Goal: Communication & Community: Answer question/provide support

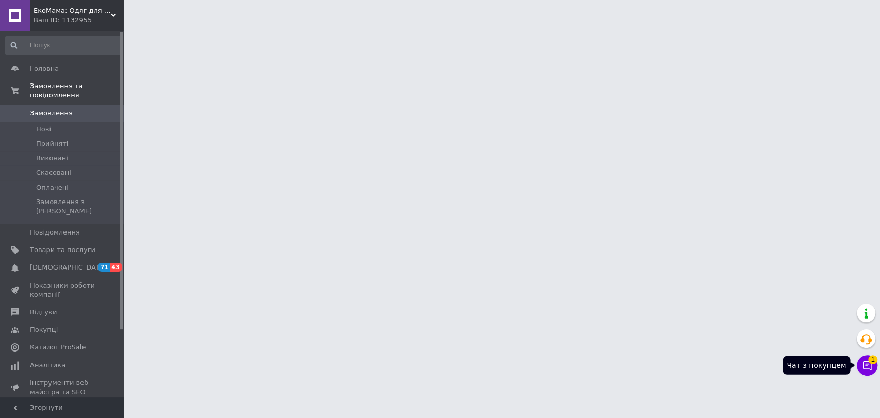
click at [871, 369] on icon at bounding box center [867, 365] width 10 height 10
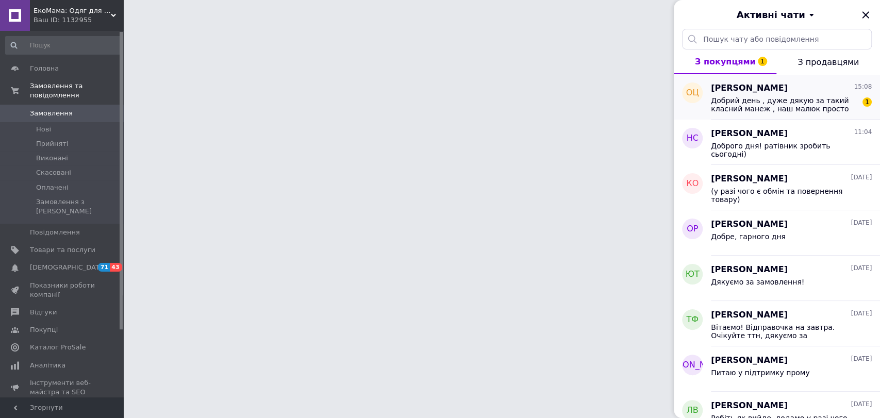
click at [763, 109] on span "Добрий день , дуже дякую за такий класний манеж , наш малюк просто кайфує в ньо…" at bounding box center [784, 104] width 146 height 17
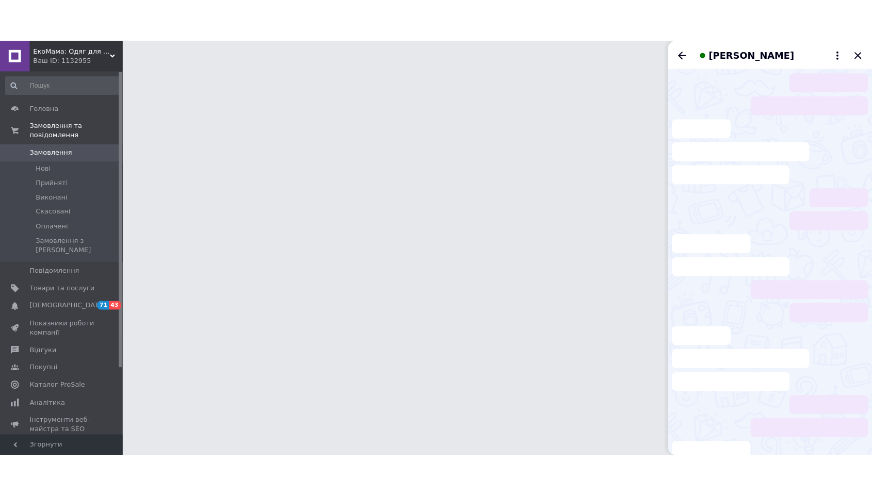
scroll to position [146, 0]
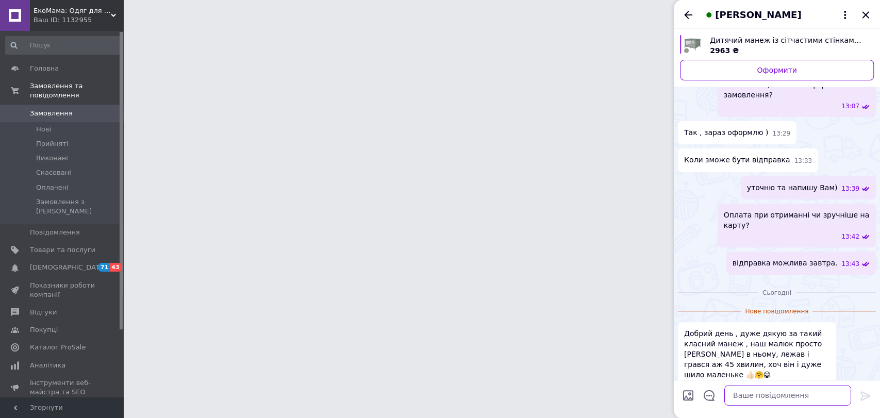
click at [788, 390] on textarea at bounding box center [788, 395] width 127 height 21
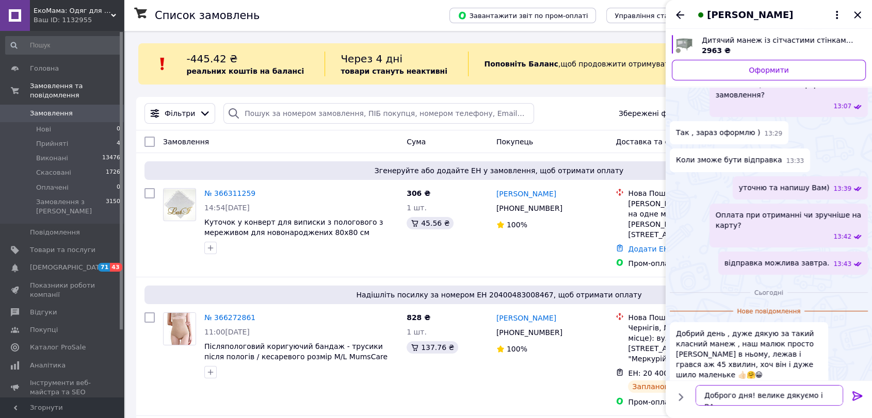
type textarea "Доброго дня! велике дякуємо і ВАМ"
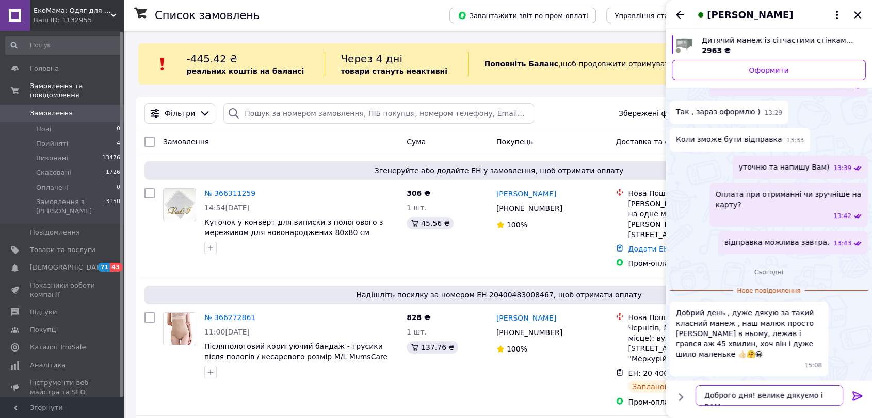
scroll to position [43, 0]
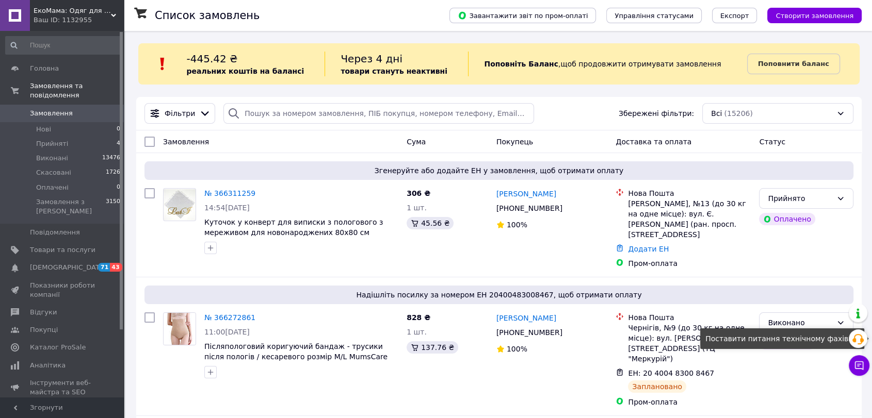
click at [859, 364] on icon at bounding box center [859, 365] width 10 height 10
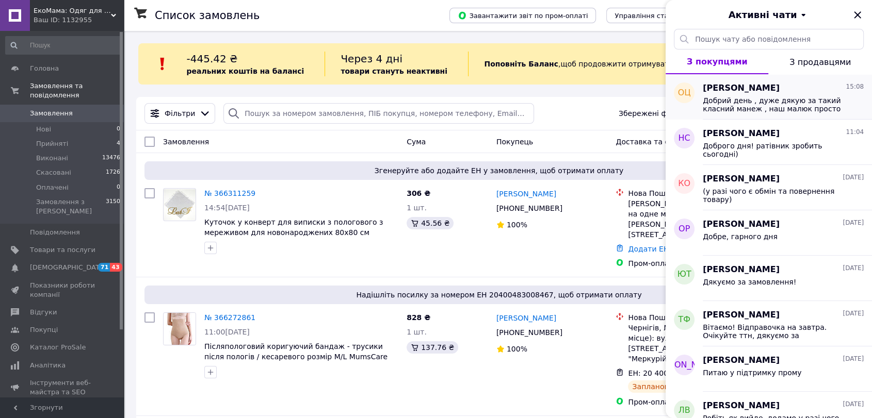
click at [782, 97] on span "Добрий день , дуже дякую за такий класний манеж , наш малюк просто кайфує в ньо…" at bounding box center [775, 104] width 146 height 17
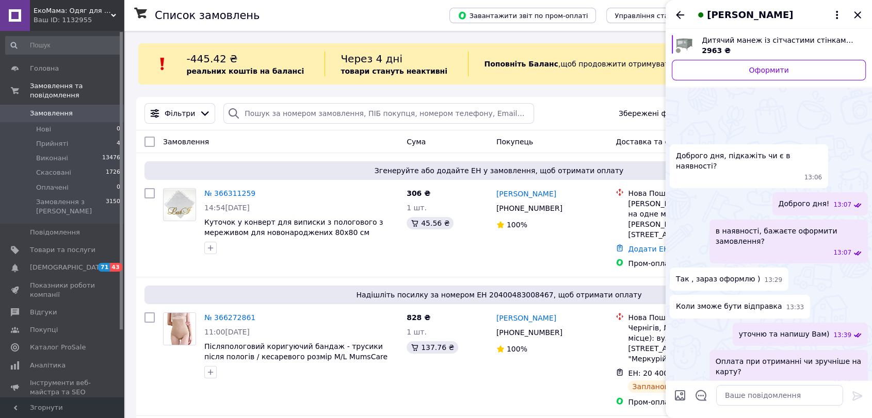
scroll to position [130, 0]
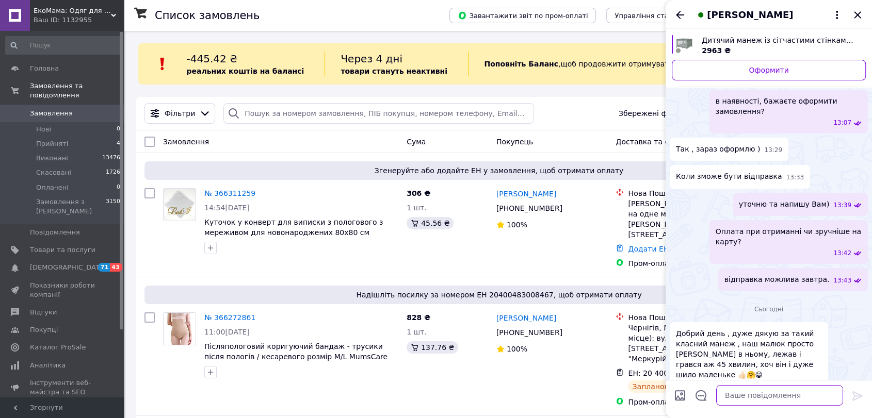
click at [797, 397] on textarea at bounding box center [779, 395] width 127 height 21
type textarea "д"
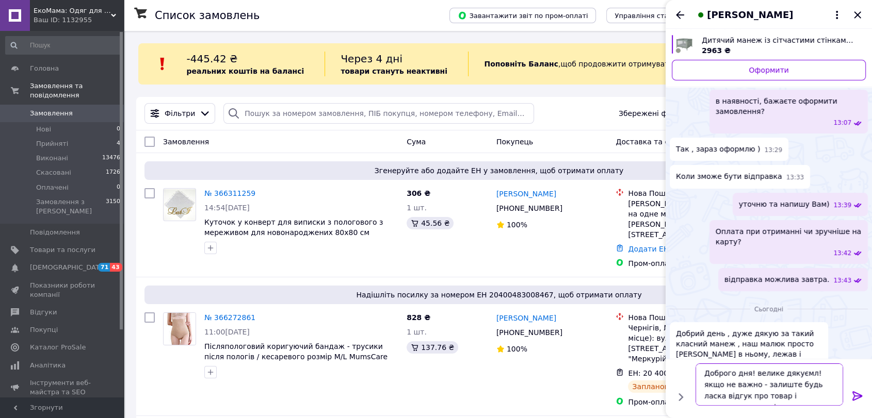
type textarea "Доброго дня! велике дякуємл! якщо не важно - залиште будь ласка відгук про това…"
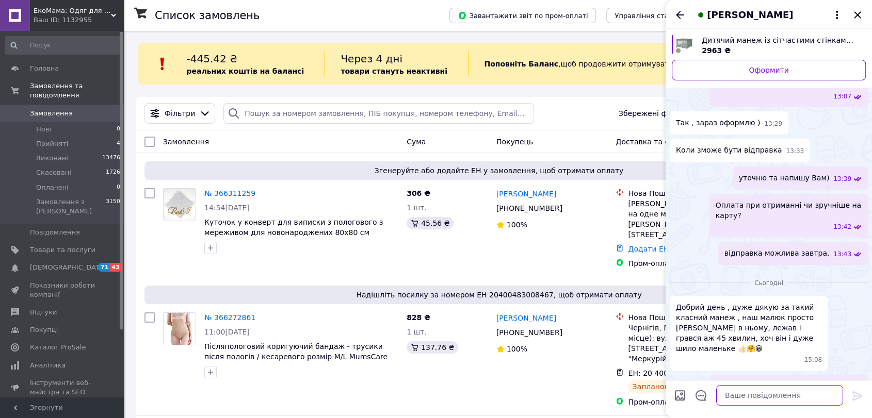
scroll to position [161, 0]
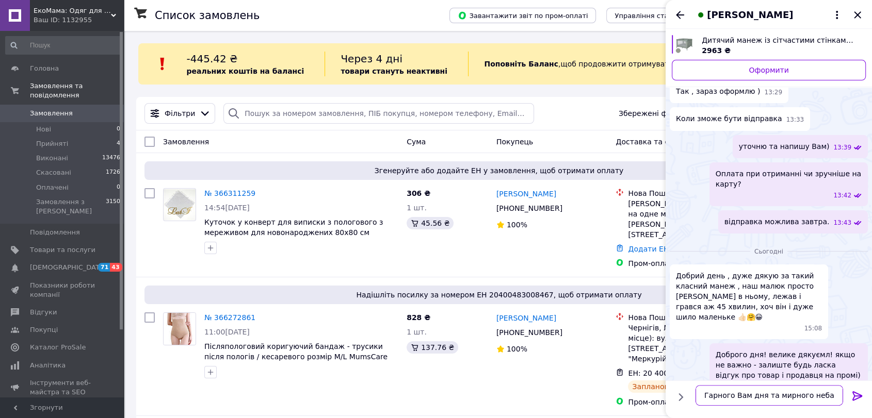
type textarea "Гарного Вам дня та мирного неба)"
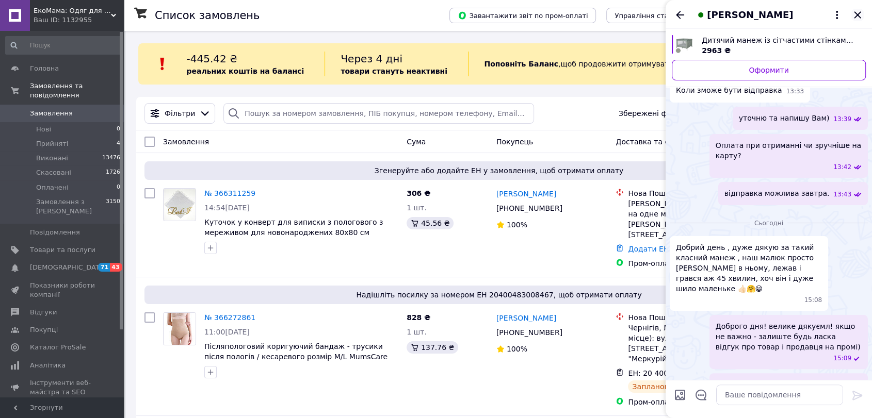
click at [858, 10] on icon "Закрити" at bounding box center [857, 15] width 12 height 12
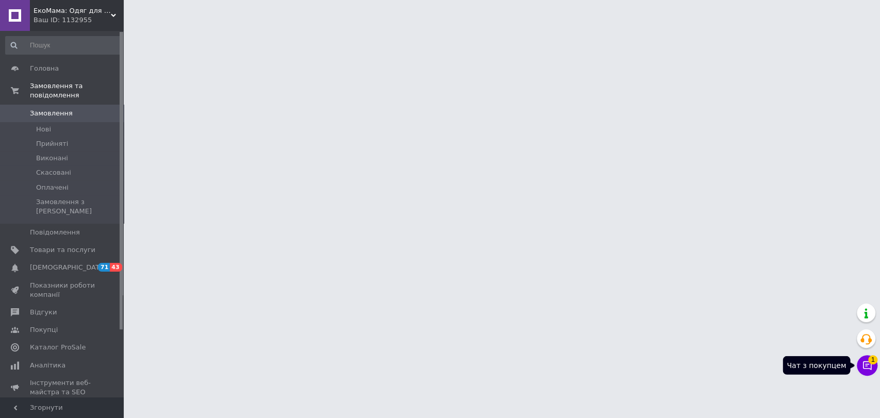
click at [867, 357] on button "Чат з покупцем 1" at bounding box center [867, 365] width 21 height 21
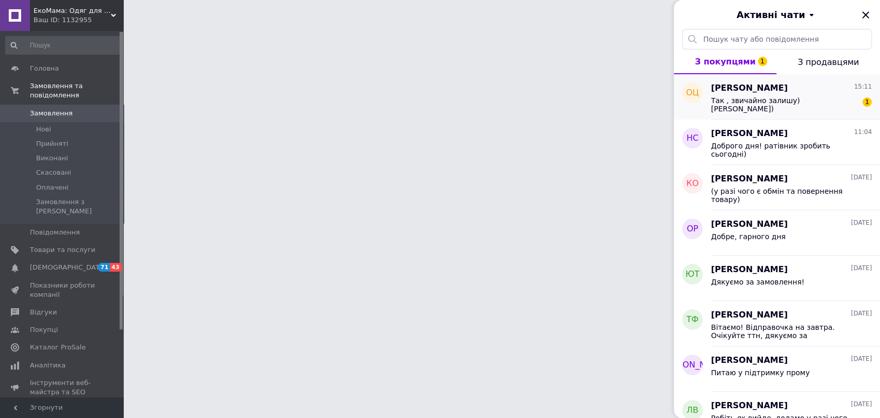
click at [744, 100] on span "Так , звичайно залишу) Навзаєм)" at bounding box center [784, 104] width 146 height 17
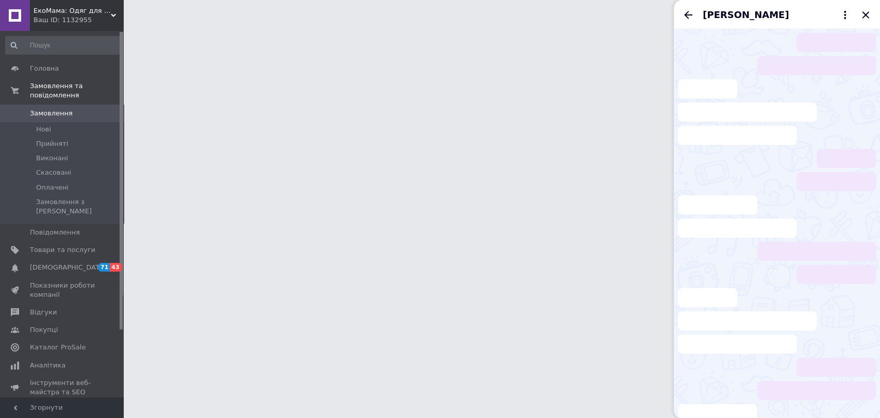
scroll to position [261, 0]
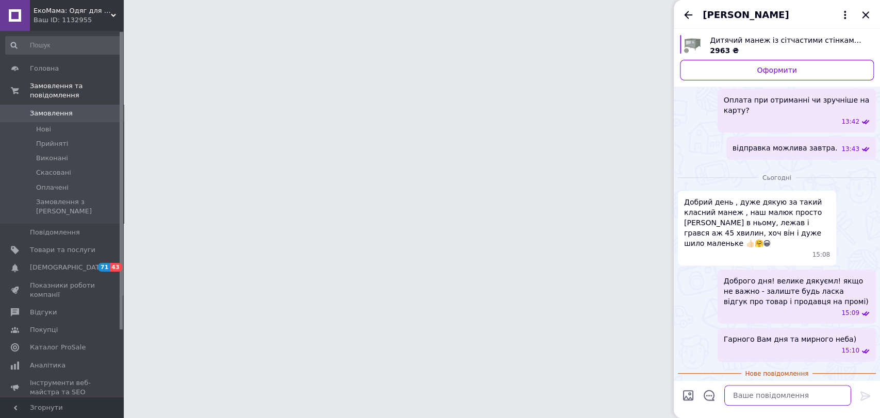
click at [765, 397] on textarea at bounding box center [788, 395] width 127 height 21
type textarea "дякуємо!"
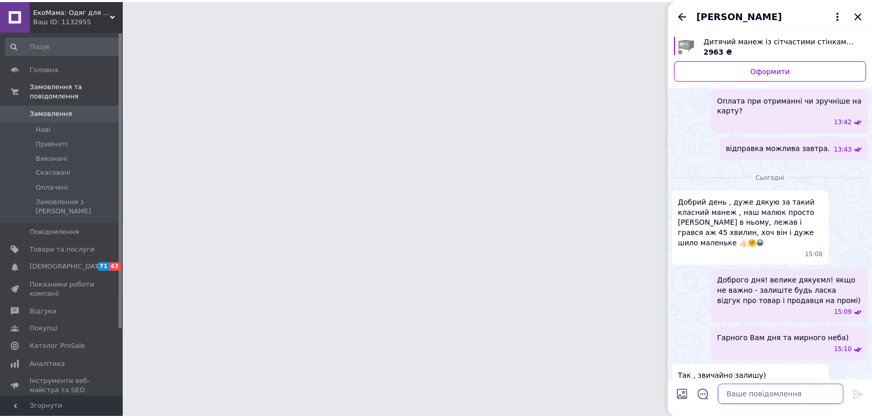
scroll to position [244, 0]
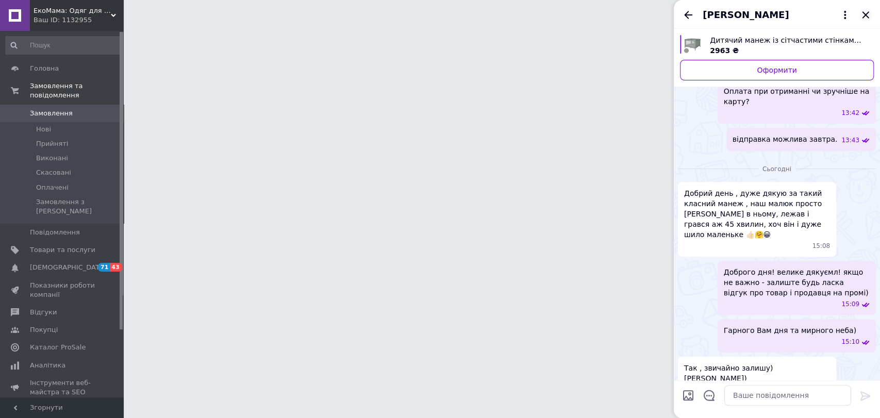
click at [866, 18] on icon "Закрити" at bounding box center [866, 15] width 12 height 12
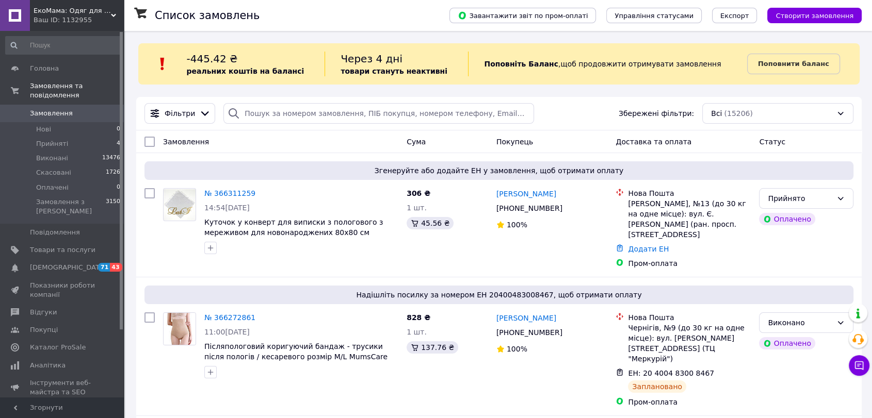
drag, startPoint x: 54, startPoint y: 136, endPoint x: 85, endPoint y: 108, distance: 41.3
click at [54, 139] on span "Прийняті" at bounding box center [52, 143] width 32 height 9
click at [64, 139] on span "Прийняті" at bounding box center [52, 143] width 32 height 9
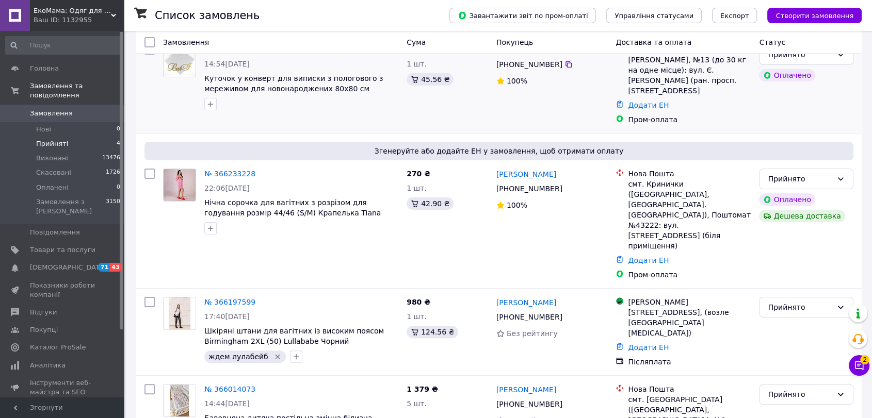
scroll to position [207, 0]
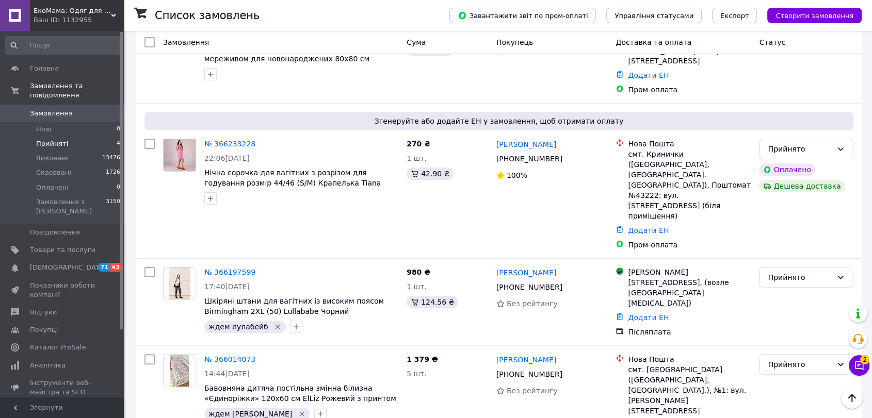
click at [864, 364] on button "Чат з покупцем 2" at bounding box center [858, 365] width 21 height 21
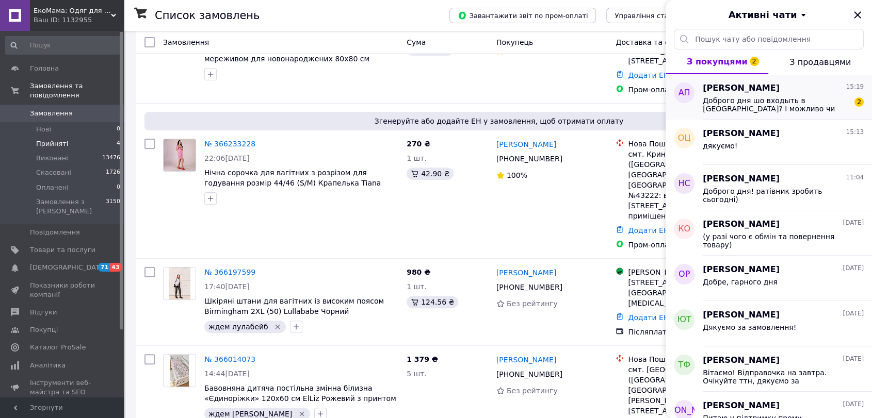
click at [776, 106] on span "Доброго дня шо входыть в [GEOGRAPHIC_DATA]? І можливо чи зібрати повний набір в…" at bounding box center [775, 104] width 146 height 17
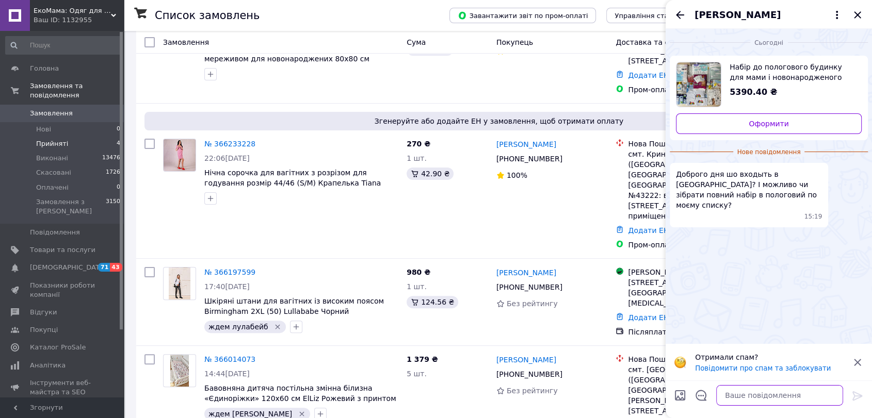
click at [759, 398] on textarea at bounding box center [779, 395] width 127 height 21
type textarea "Доброго дня"
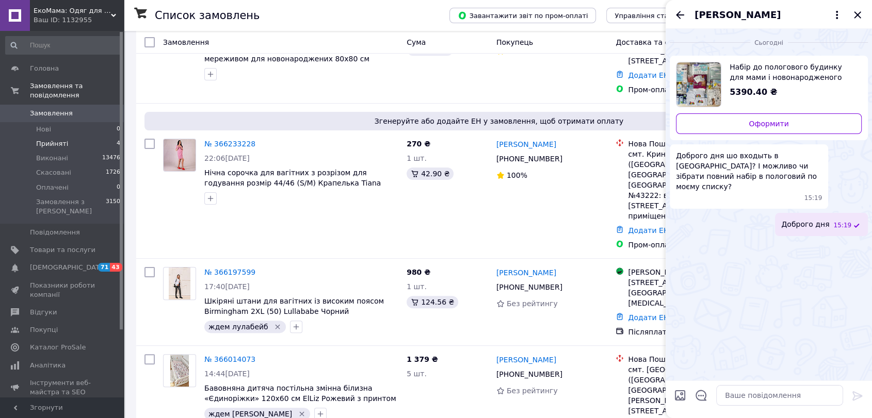
click at [766, 78] on span "Набір до пологового будинку для мами і новонародженого малюка Kinder Surprise з…" at bounding box center [791, 72] width 124 height 21
click at [683, 395] on input "Завантажити файли" at bounding box center [680, 395] width 12 height 12
type input "C:\fakepath\Снимок экрана 2025-10-12 151952.png"
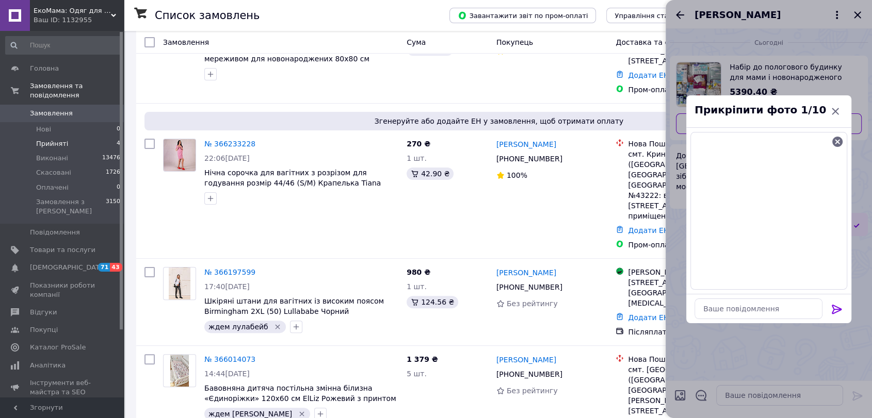
click at [841, 304] on icon at bounding box center [836, 309] width 12 height 12
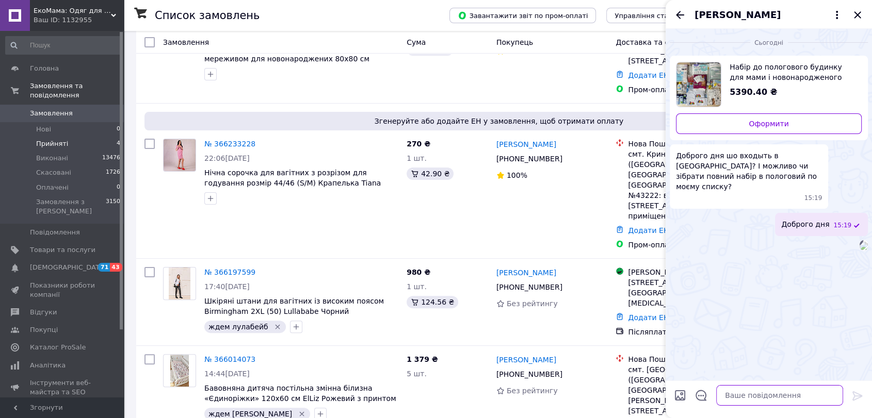
click at [761, 398] on textarea at bounding box center [779, 395] width 127 height 21
type textarea "список що входить у набір"
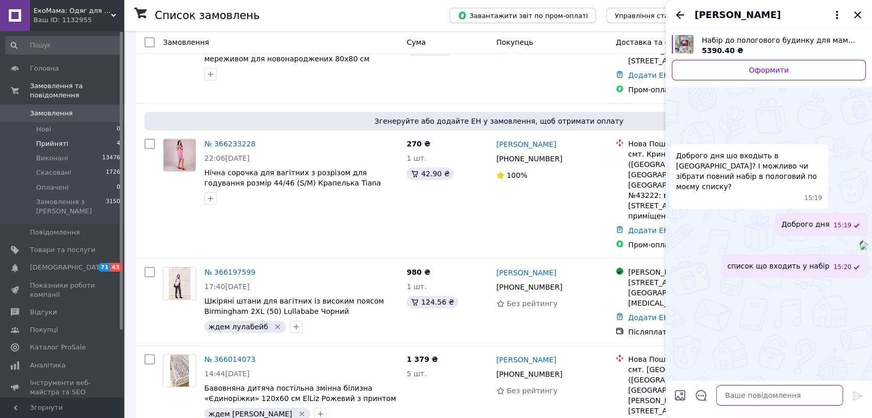
scroll to position [0, 0]
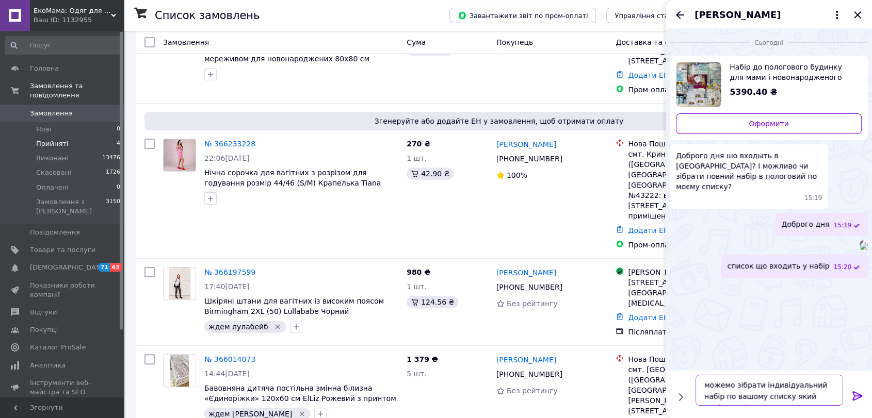
type textarea "можемо зібрати індивідуальний набір по вашому списку який надішлете)"
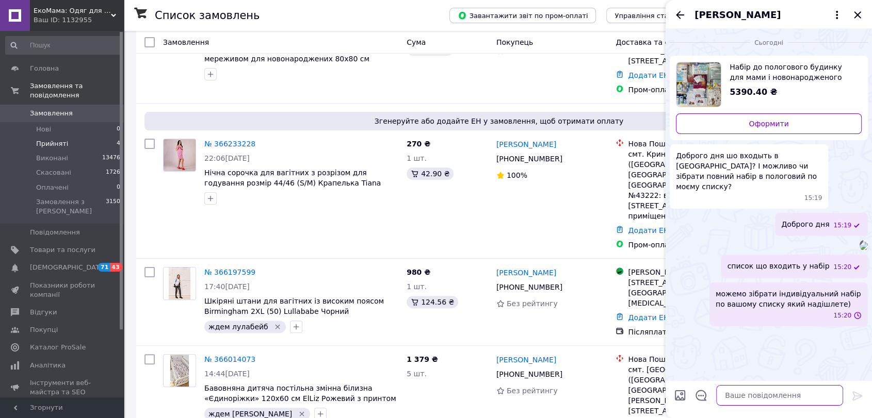
scroll to position [84, 0]
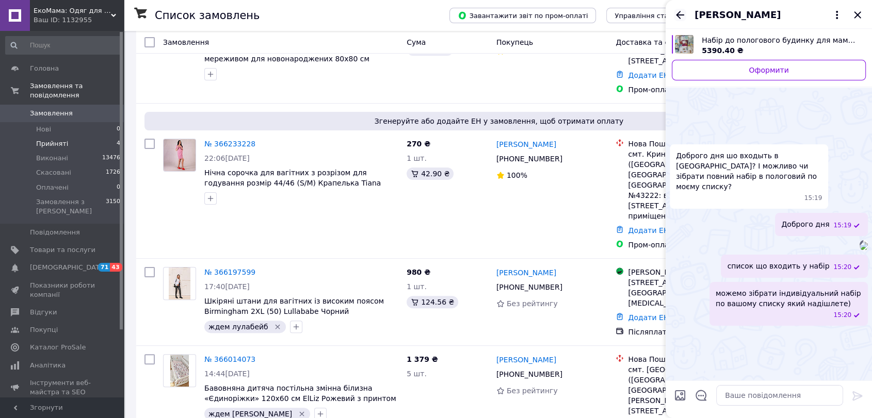
click at [679, 18] on icon "Назад" at bounding box center [680, 15] width 8 height 8
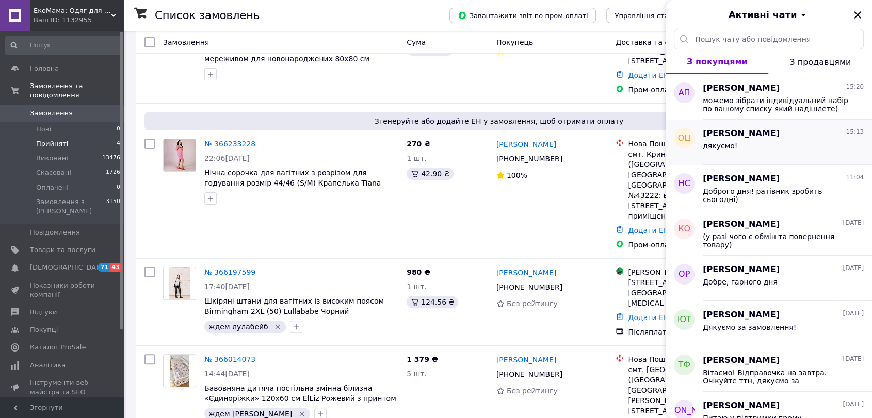
click at [738, 135] on span "[PERSON_NAME]" at bounding box center [740, 134] width 77 height 12
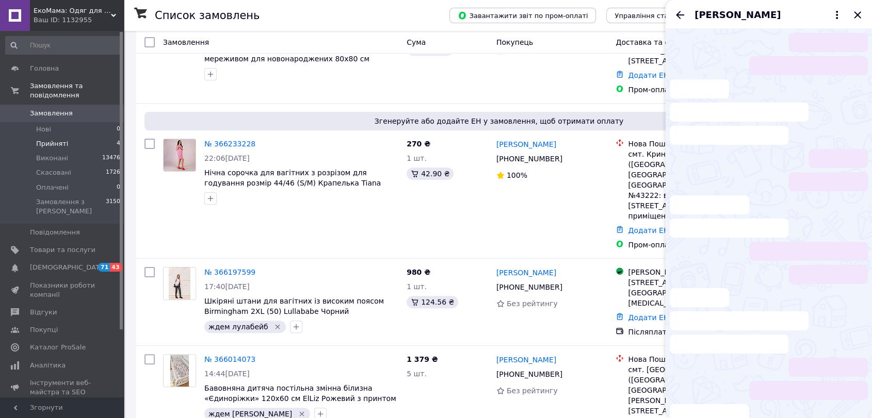
scroll to position [271, 0]
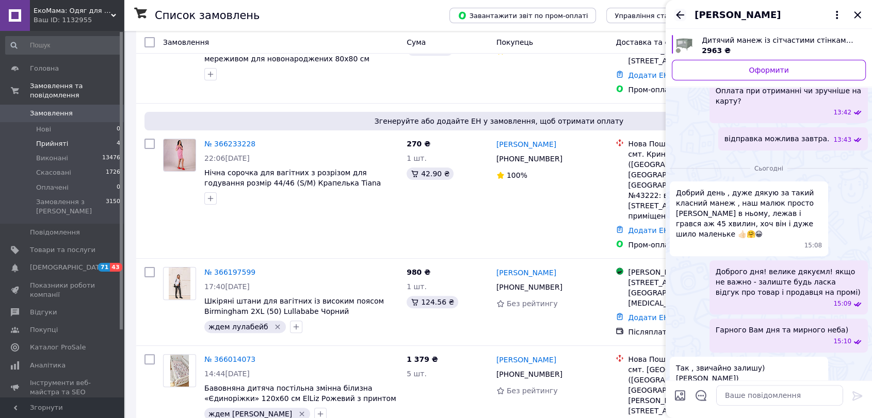
click at [681, 13] on icon "Назад" at bounding box center [680, 15] width 12 height 12
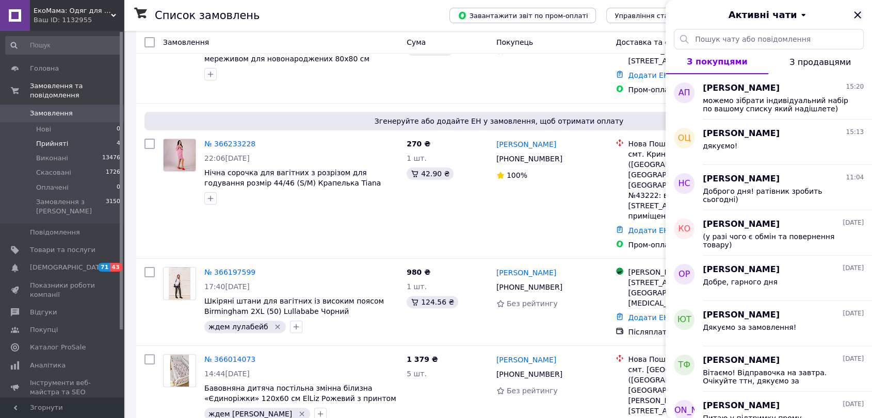
click at [854, 16] on icon "Закрити" at bounding box center [857, 15] width 12 height 12
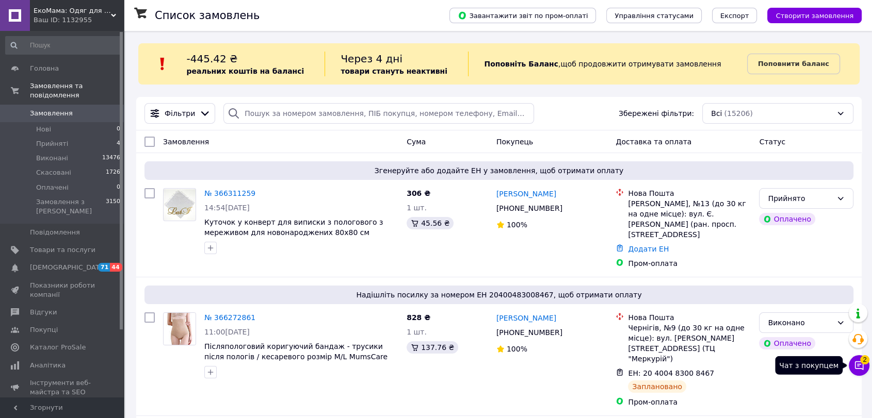
click at [860, 368] on icon at bounding box center [859, 366] width 9 height 9
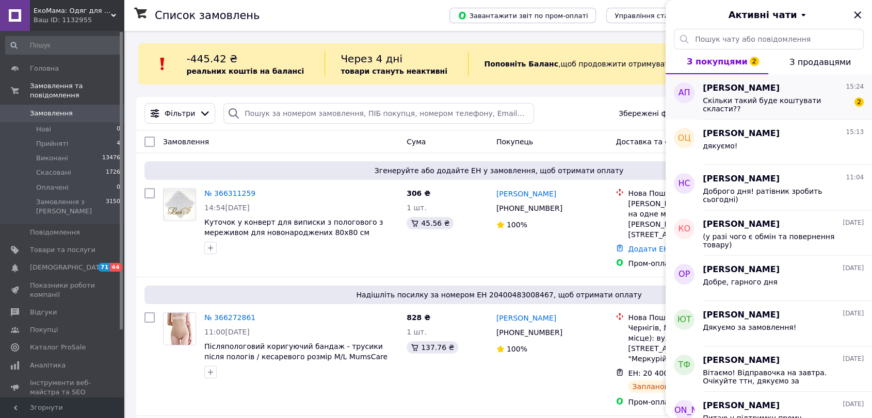
click at [765, 90] on span "Анастасия Полешко" at bounding box center [740, 89] width 77 height 12
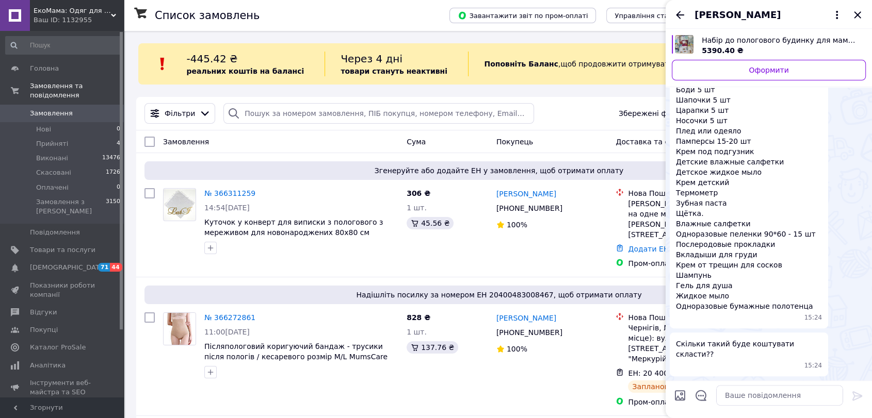
scroll to position [408, 0]
click at [789, 399] on textarea at bounding box center [779, 395] width 127 height 21
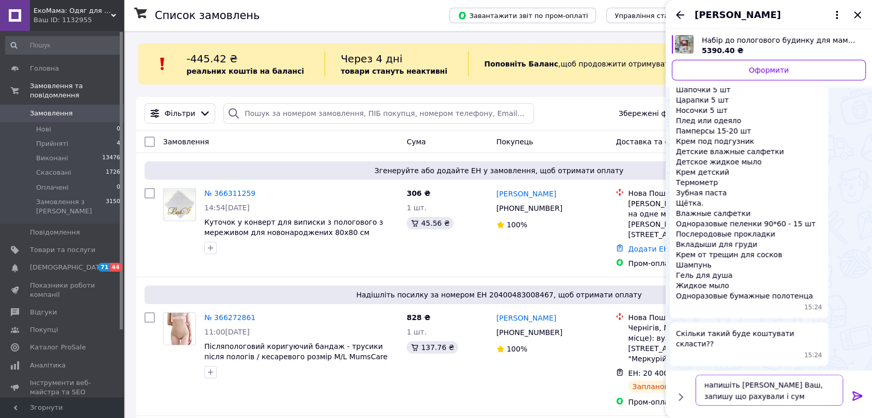
type textarea "напишіть [PERSON_NAME] Ваш, запишу що рахували і суму"
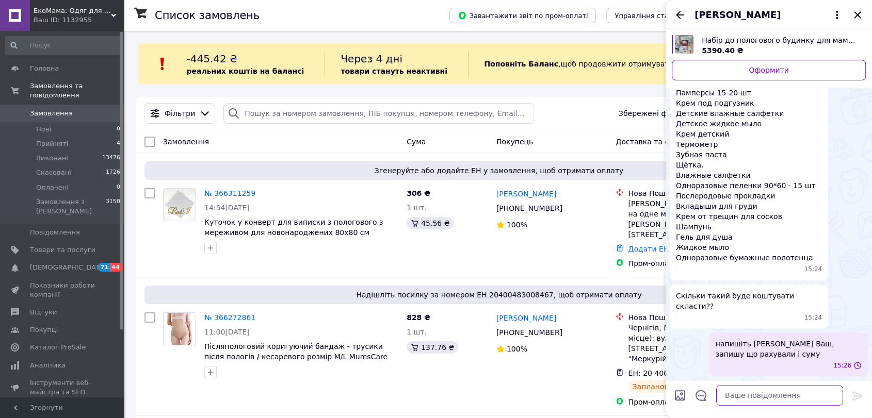
scroll to position [438, 0]
click at [858, 15] on icon "Закрити" at bounding box center [857, 14] width 7 height 7
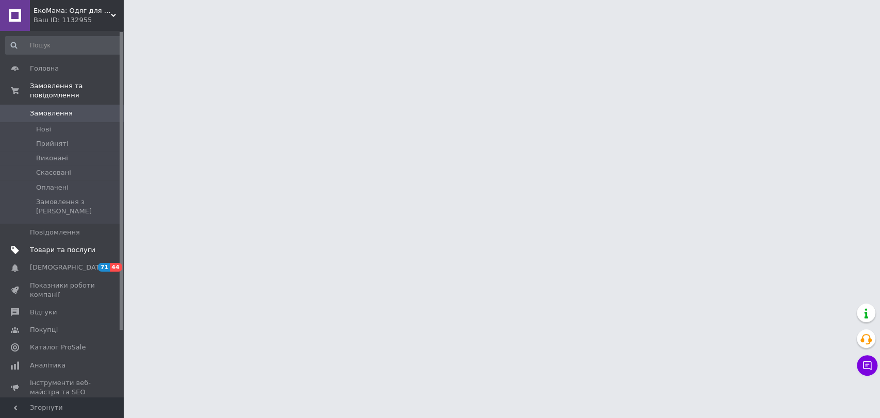
click at [60, 245] on span "Товари та послуги" at bounding box center [62, 249] width 65 height 9
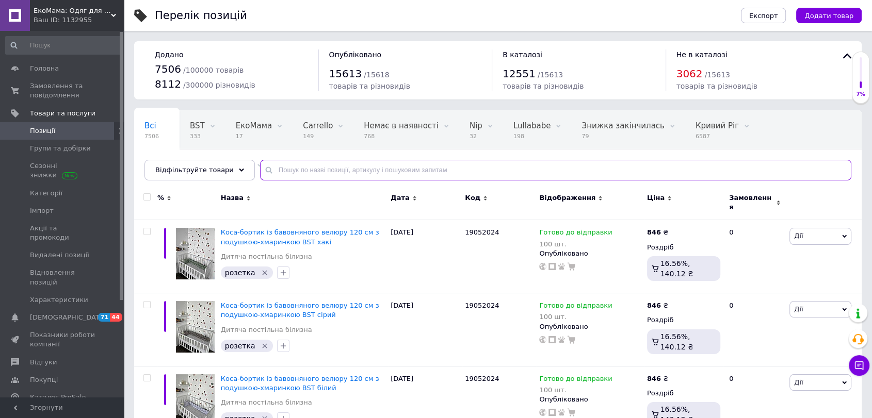
click at [308, 177] on input "text" at bounding box center [555, 170] width 591 height 21
paste input "[PERSON_NAME] 1"
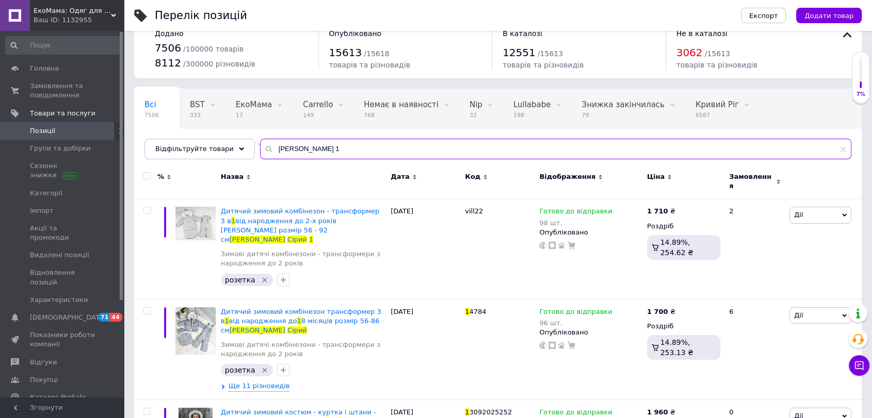
scroll to position [57, 0]
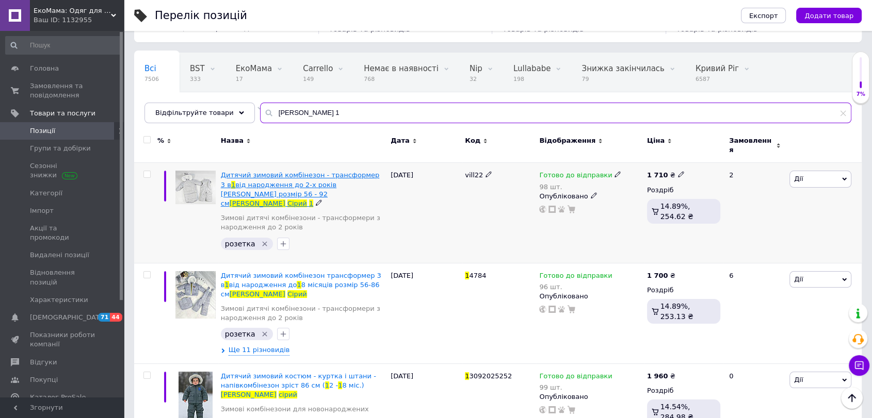
type input "[PERSON_NAME] 1"
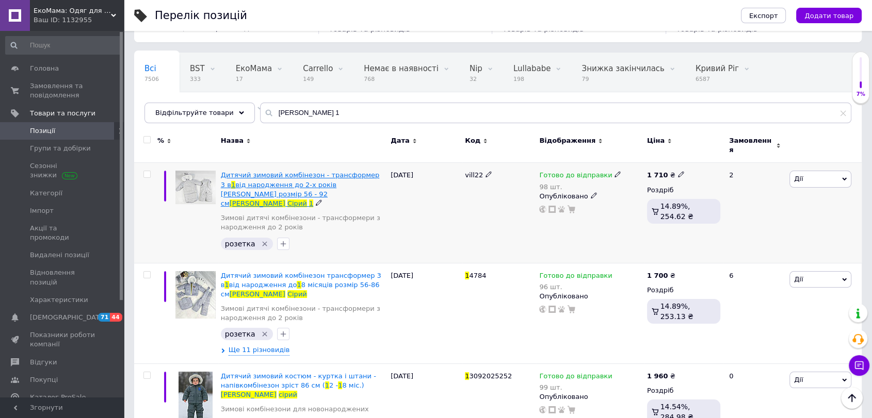
click at [302, 171] on span "Дитячий зимовий комбінезон - трансформер 3 в" at bounding box center [300, 179] width 158 height 17
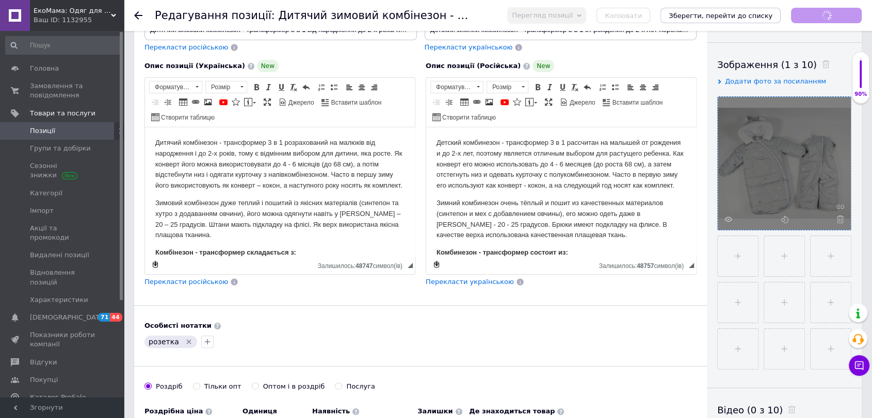
scroll to position [172, 0]
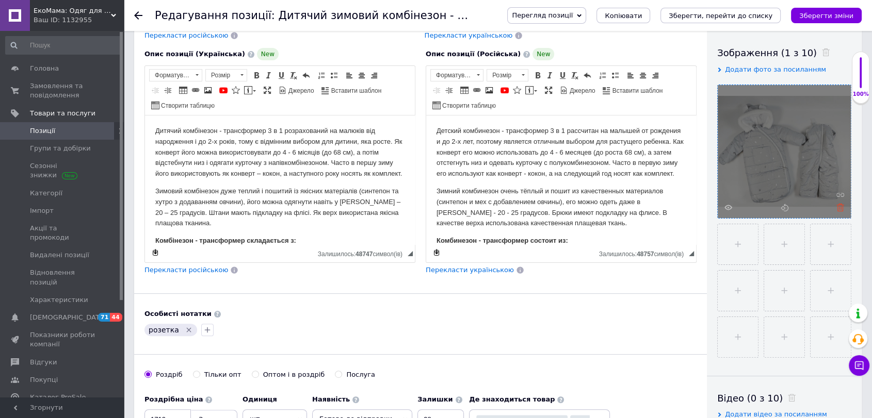
click at [719, 209] on use at bounding box center [840, 208] width 8 height 8
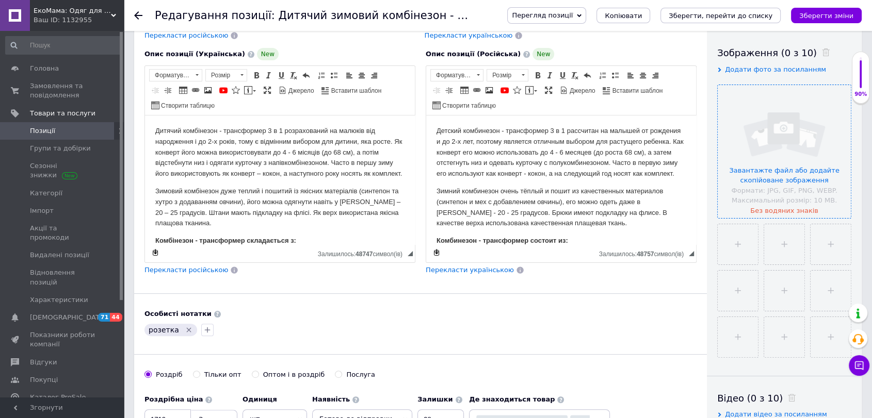
click at [719, 159] on input "file" at bounding box center [783, 151] width 133 height 133
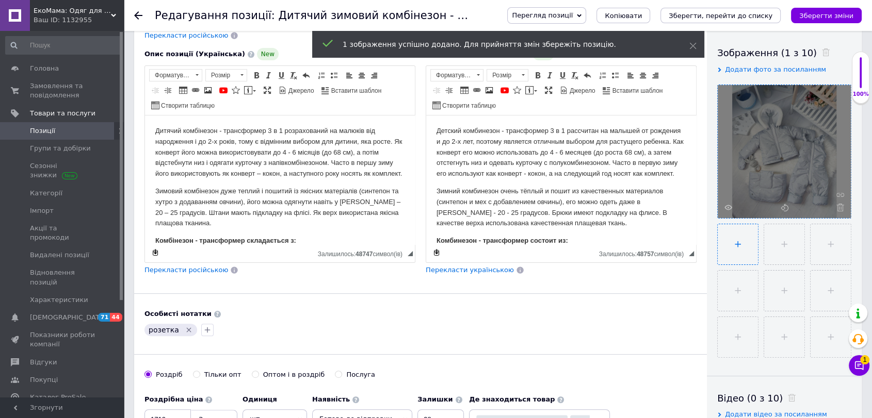
click at [719, 248] on input "file" at bounding box center [737, 244] width 40 height 40
type input "C:\fakepath\photo_2025-09-24_21-37-54 (2).jpg"
click at [719, 245] on input "file" at bounding box center [784, 244] width 40 height 40
type input "C:\fakepath\photo_2025-09-24_21-38-25.jpg"
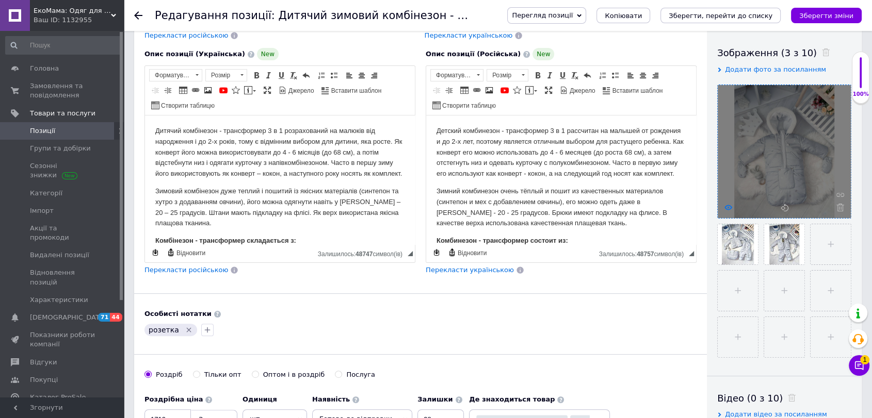
click at [719, 208] on icon at bounding box center [728, 208] width 8 height 8
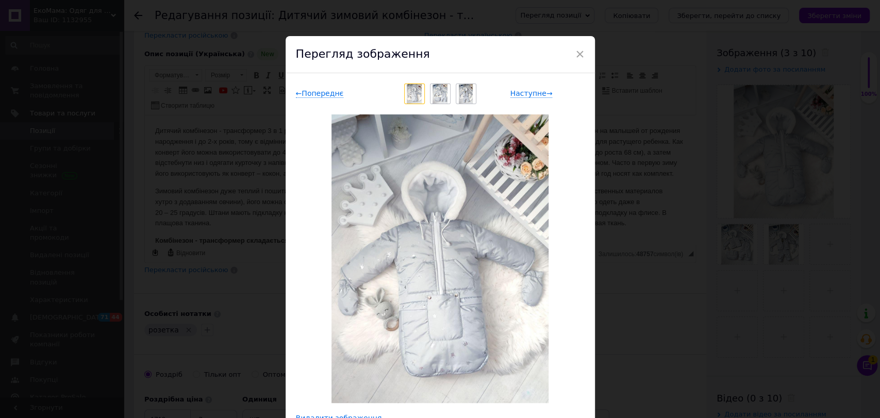
click at [440, 95] on img at bounding box center [440, 94] width 15 height 20
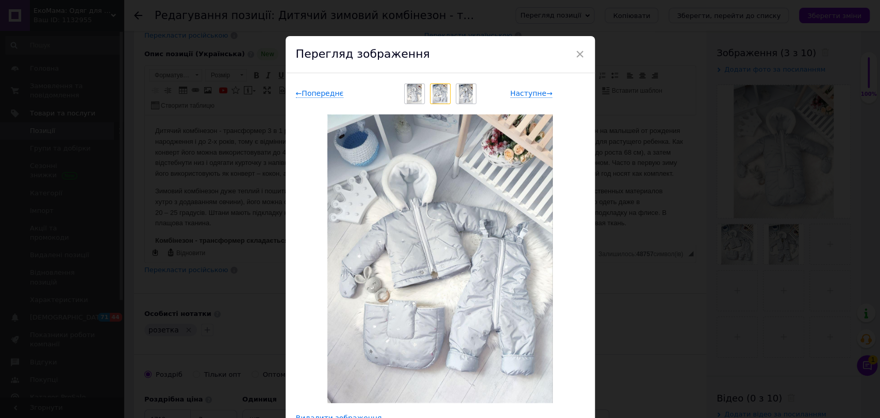
click at [466, 94] on img at bounding box center [466, 94] width 14 height 20
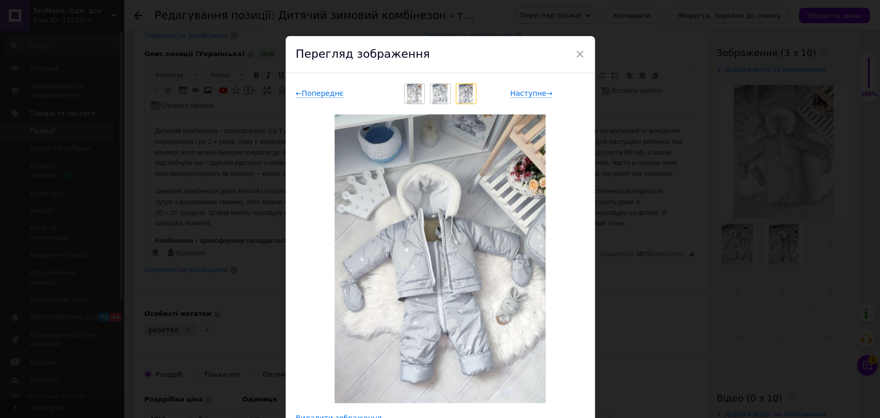
click at [438, 96] on img at bounding box center [440, 94] width 15 height 20
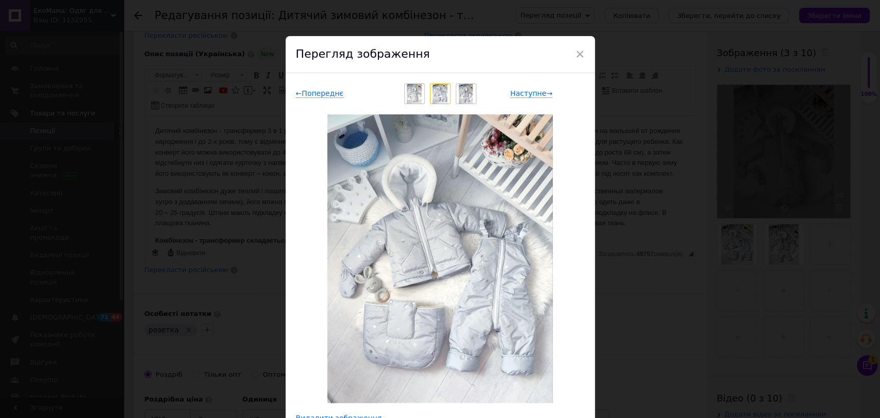
click at [719, 195] on div "× Перегляд зображення ← Попереднє Наступне → Видалити зображення Видалити всі з…" at bounding box center [440, 209] width 880 height 418
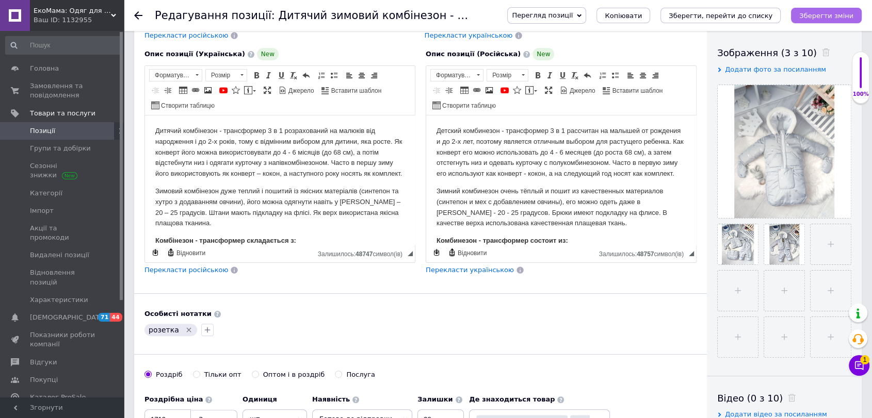
click at [719, 18] on icon "Зберегти зміни" at bounding box center [826, 16] width 54 height 8
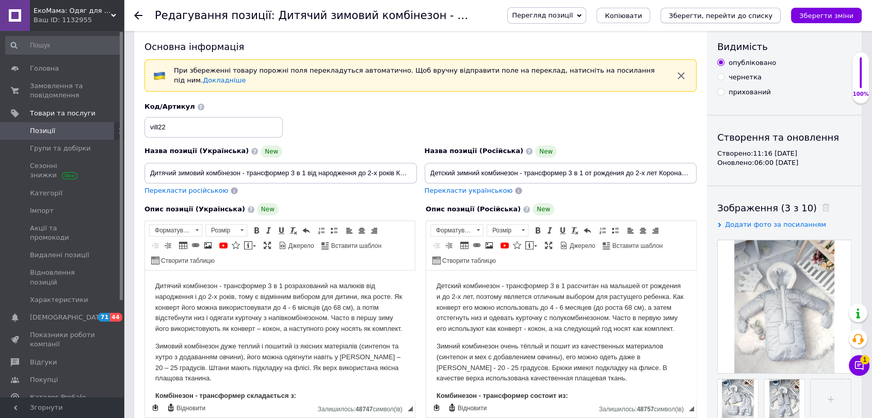
scroll to position [0, 0]
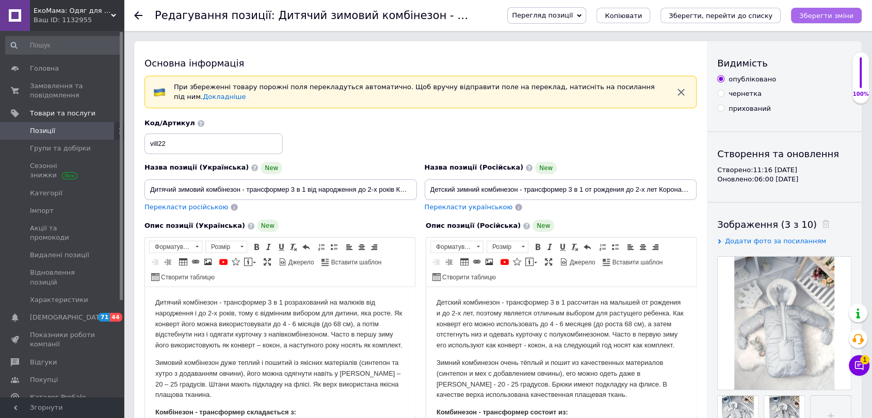
click at [719, 9] on button "Зберегти зміни" at bounding box center [826, 15] width 71 height 15
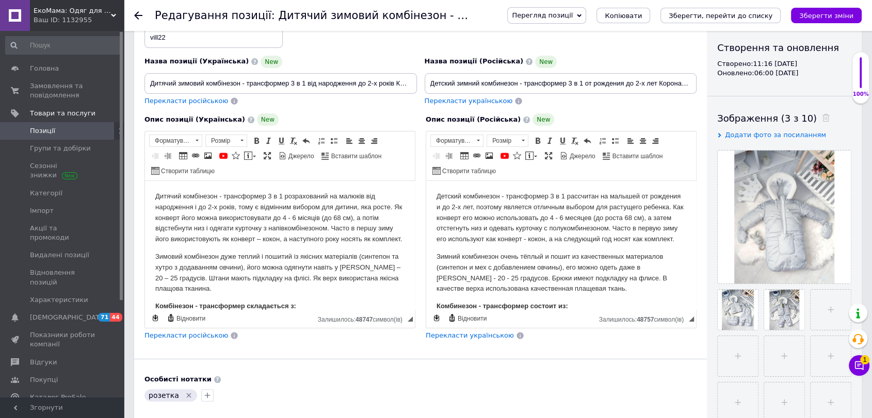
scroll to position [114, 0]
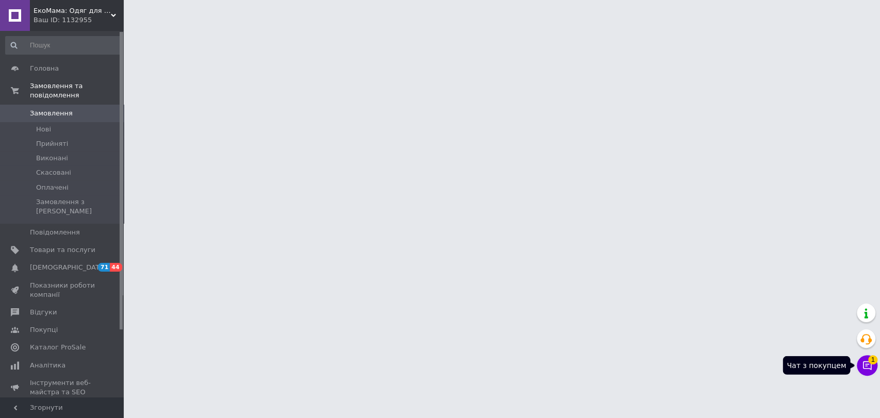
click at [863, 367] on icon at bounding box center [867, 366] width 9 height 9
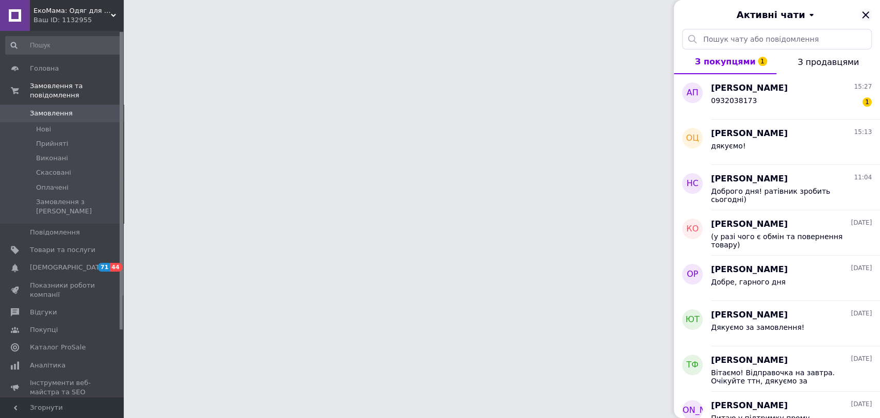
click at [866, 13] on icon "Закрити" at bounding box center [866, 15] width 12 height 12
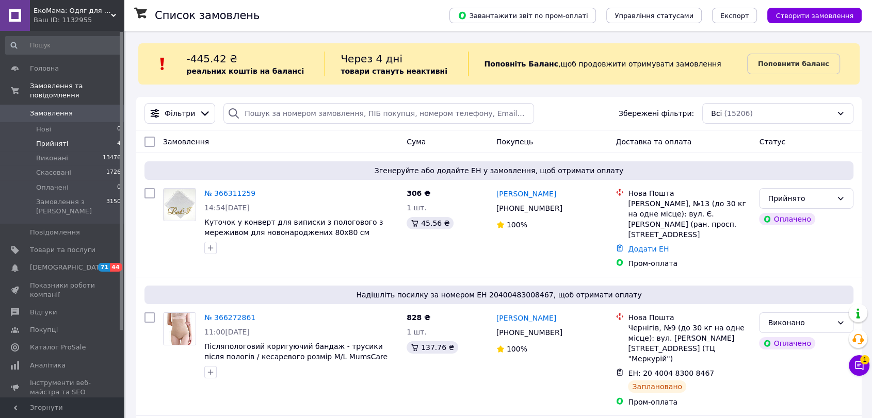
click at [80, 137] on li "Прийняті 4" at bounding box center [63, 144] width 127 height 14
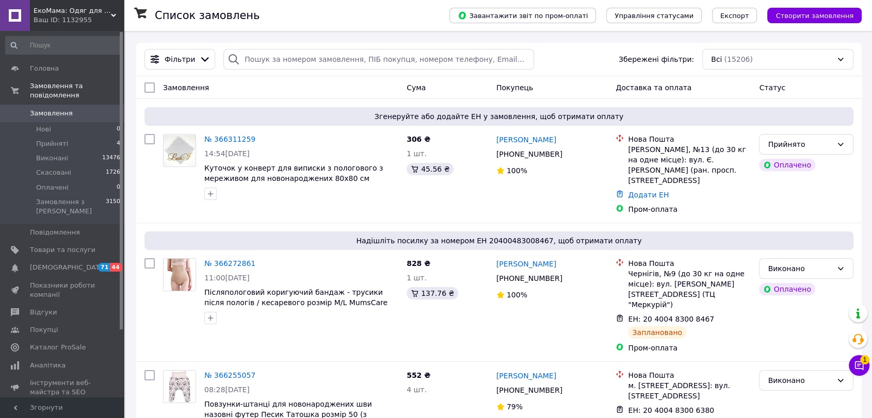
scroll to position [57, 0]
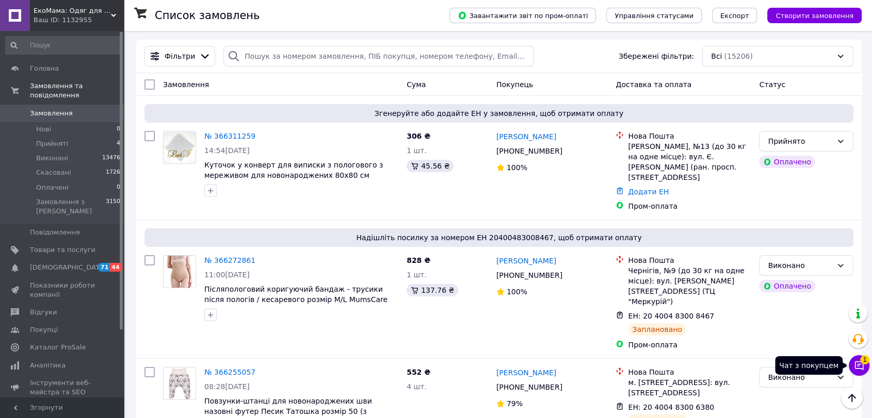
click at [856, 363] on icon at bounding box center [859, 365] width 10 height 10
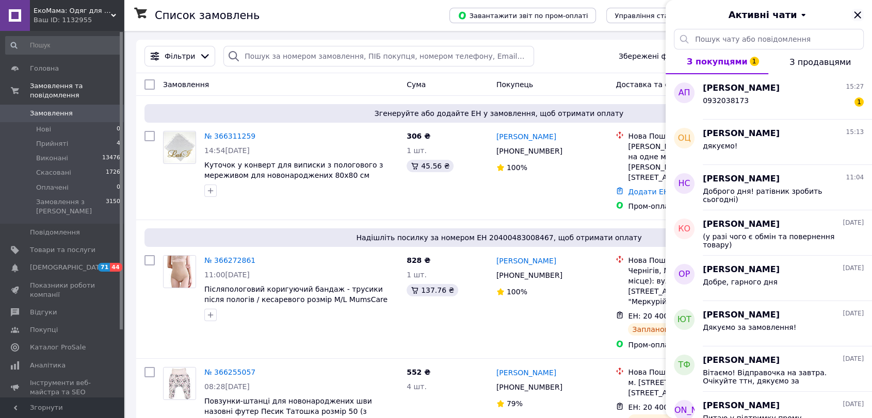
click at [857, 13] on icon "Закрити" at bounding box center [857, 15] width 12 height 12
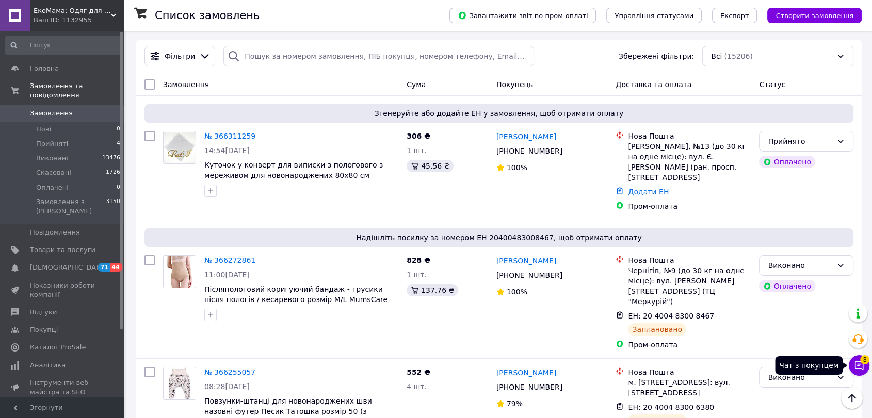
click at [858, 368] on icon at bounding box center [859, 366] width 9 height 9
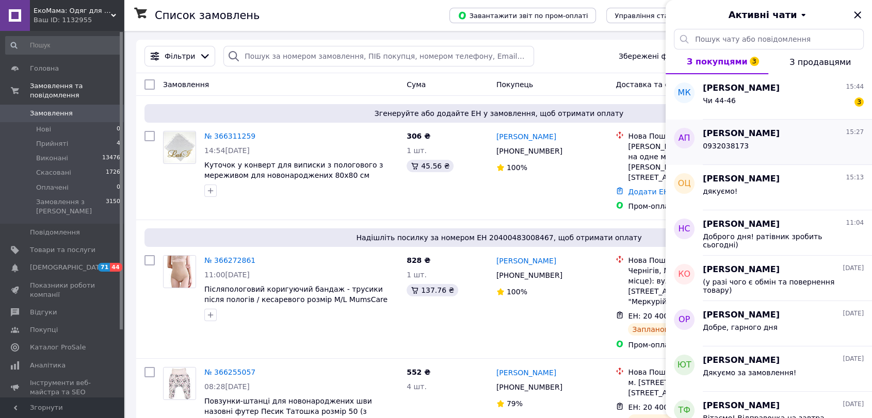
click at [757, 133] on span "Анастасия Полешко" at bounding box center [740, 134] width 77 height 12
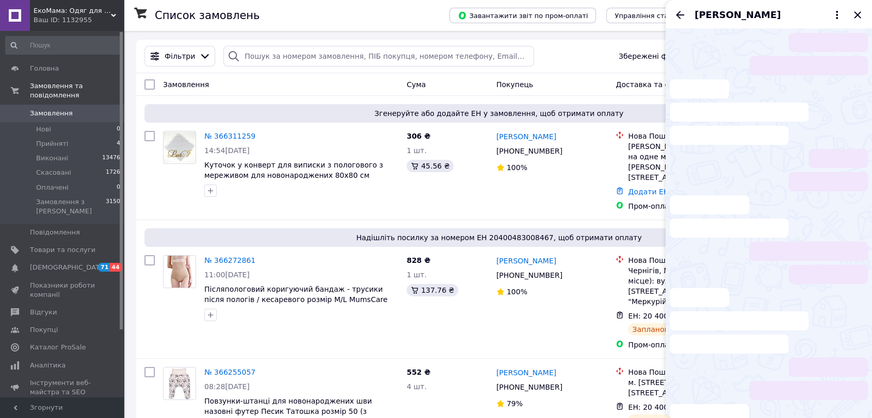
scroll to position [491, 0]
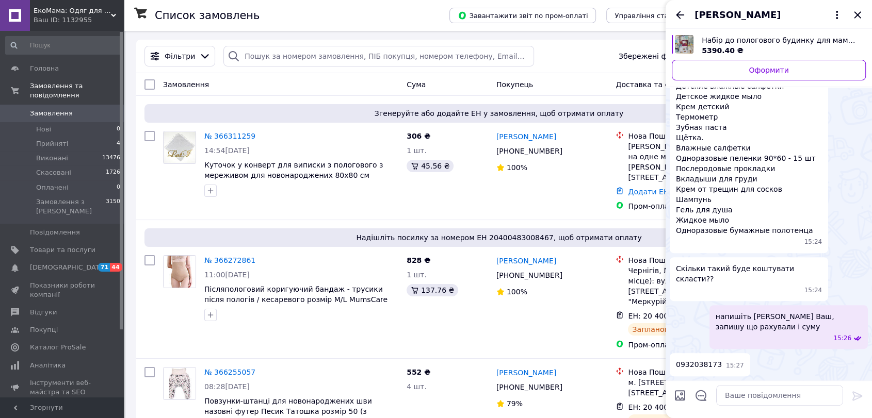
click at [707, 357] on div "0932038173 15:27" at bounding box center [709, 364] width 80 height 23
click at [704, 364] on span "0932038173" at bounding box center [699, 364] width 46 height 11
copy span "0932038173"
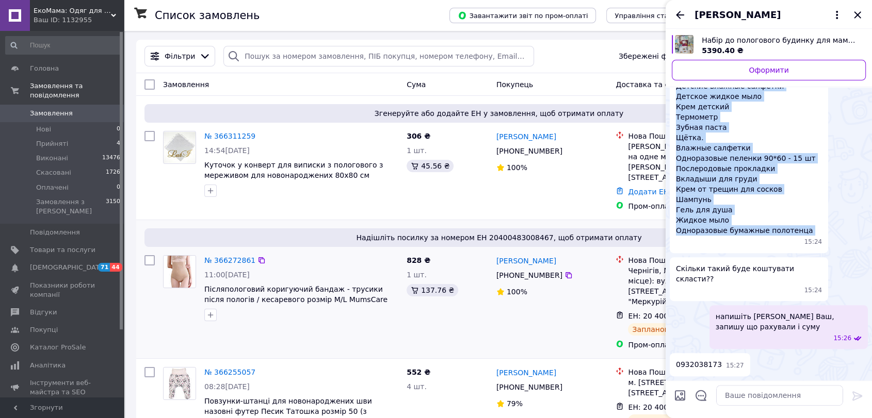
drag, startPoint x: 677, startPoint y: 98, endPoint x: 621, endPoint y: 307, distance: 216.0
click at [798, 253] on div "Пеленки 4 бавовняные Пеленки 4 фланелевые Человечки 5 шт Ковточки 5 шт Штанишки…" at bounding box center [748, 102] width 158 height 302
copy span "Пеленки 4 бавовняные Пеленки 4 фланелевые Человечки 5 шт Ковточки 5 шт Штанишки…"
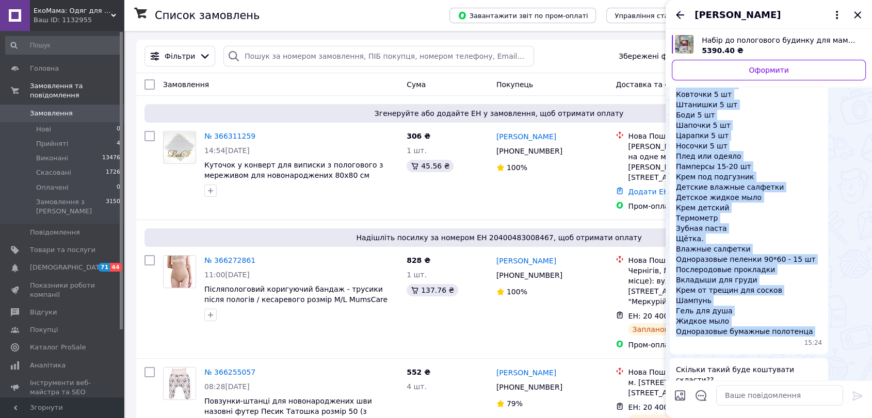
scroll to position [236, 0]
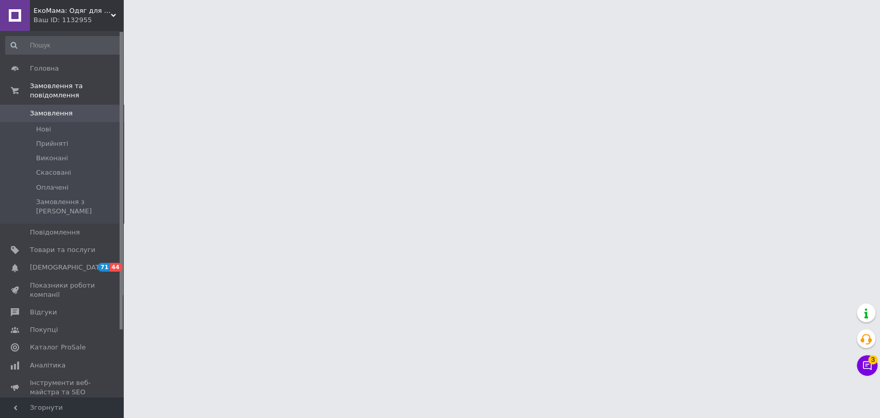
click at [866, 362] on icon at bounding box center [867, 366] width 9 height 9
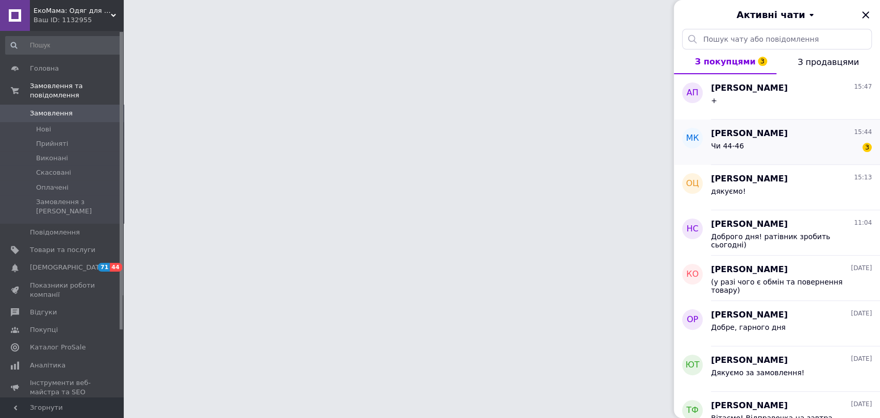
click at [773, 133] on div "[PERSON_NAME] 15:44" at bounding box center [791, 134] width 161 height 12
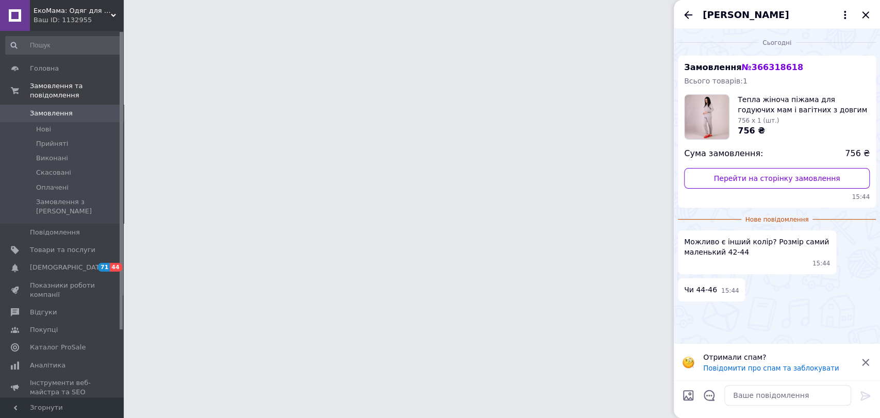
click at [751, 68] on span "№ 366318618" at bounding box center [772, 67] width 61 height 10
click at [710, 119] on img at bounding box center [707, 117] width 44 height 44
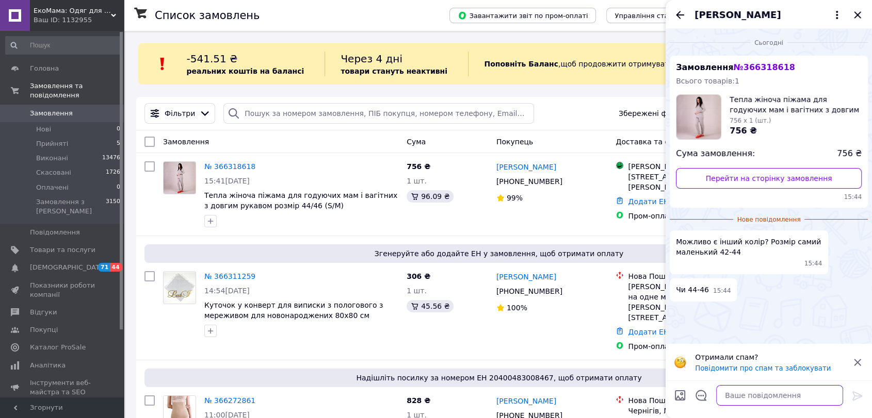
click at [747, 401] on textarea at bounding box center [779, 395] width 127 height 21
type textarea "Доброго дня! напишу Вам у вайбео"
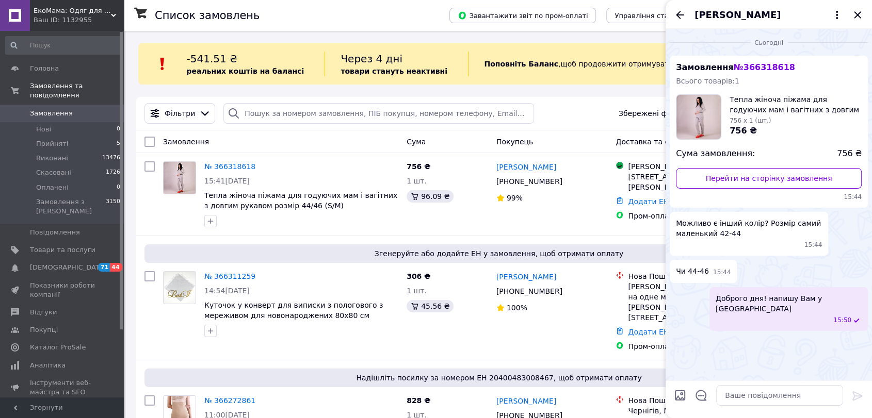
click at [827, 298] on span "Доброго дня! напишу Вам у вайбео" at bounding box center [788, 303] width 146 height 21
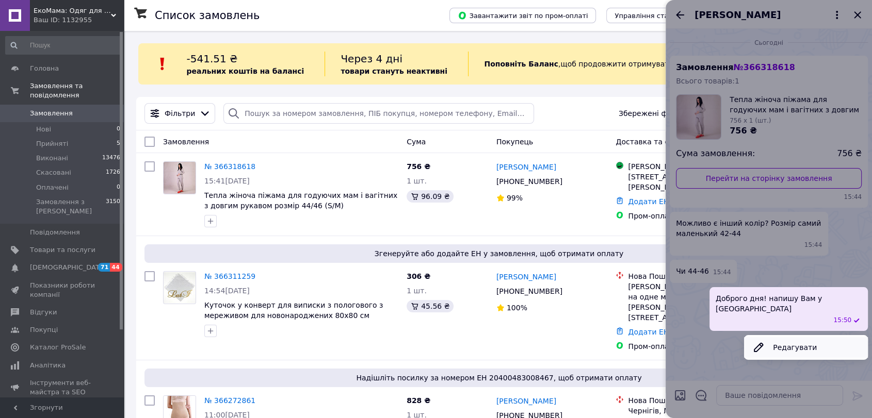
click at [813, 339] on button "Редагувати" at bounding box center [806, 347] width 124 height 21
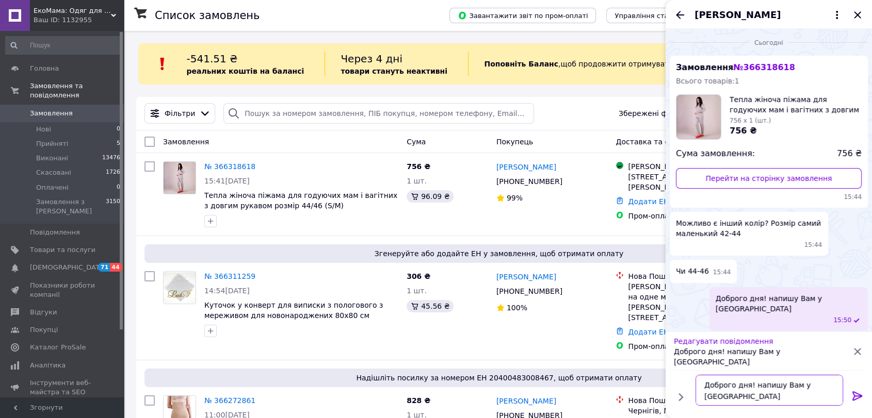
click at [827, 390] on textarea "Доброго дня! напишу Вам у вайбео" at bounding box center [769, 390] width 148 height 31
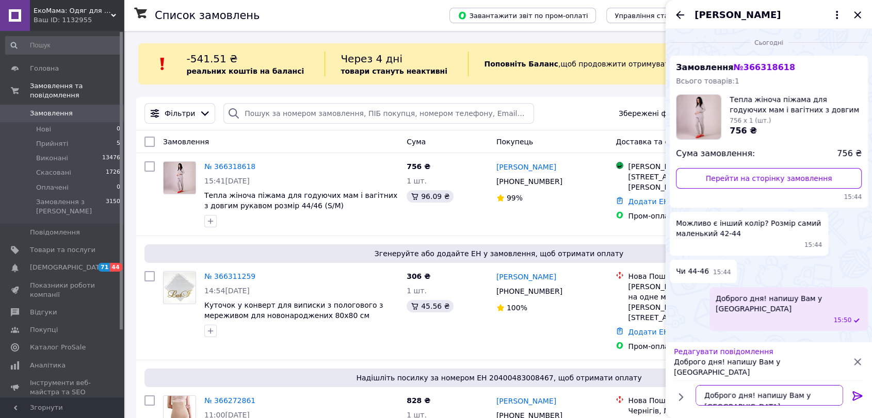
type textarea "Доброго дня! напишу Вам у [GEOGRAPHIC_DATA]"
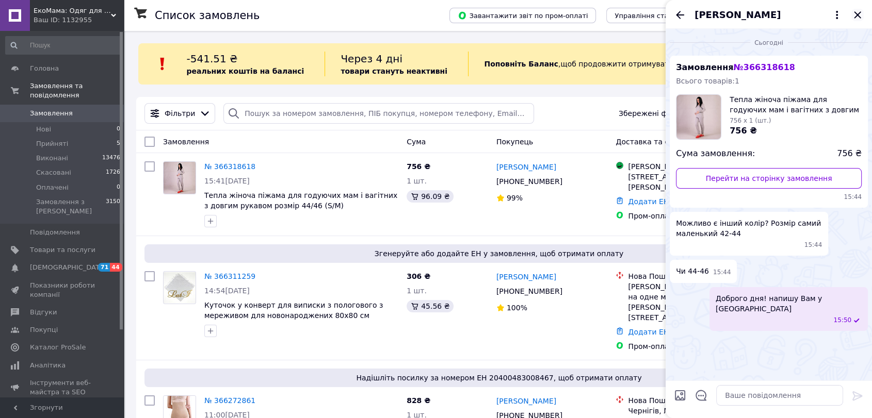
click at [852, 17] on icon "Закрити" at bounding box center [857, 15] width 12 height 12
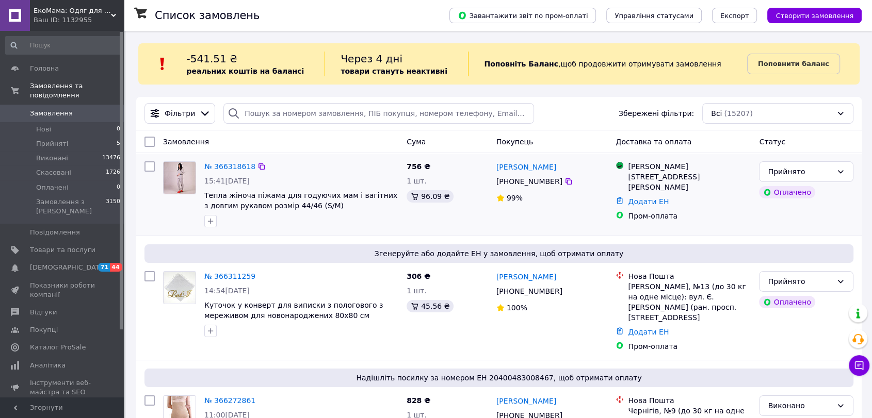
click at [513, 178] on div "[PHONE_NUMBER]" at bounding box center [529, 181] width 70 height 14
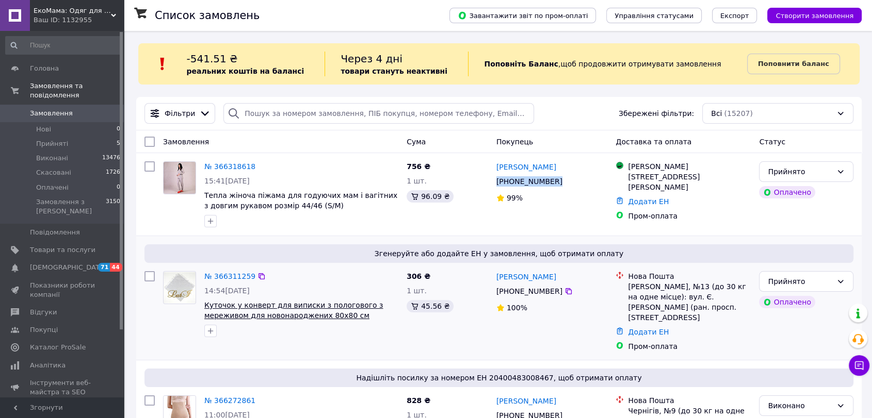
copy div "[PHONE_NUMBER]"
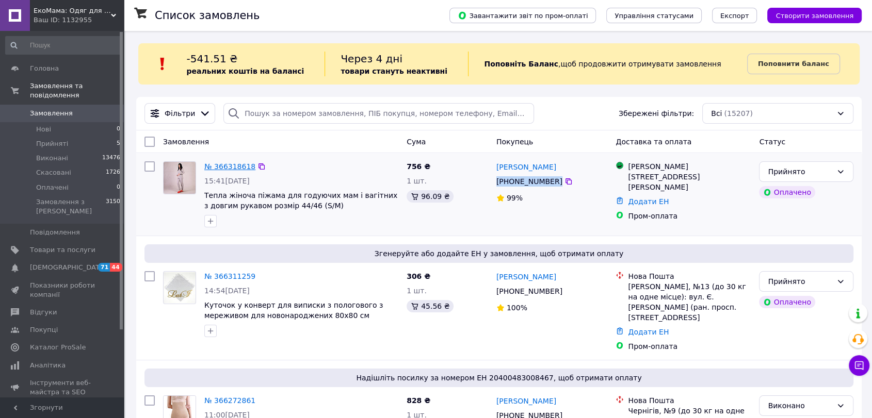
click at [239, 168] on link "№ 366318618" at bounding box center [229, 166] width 51 height 8
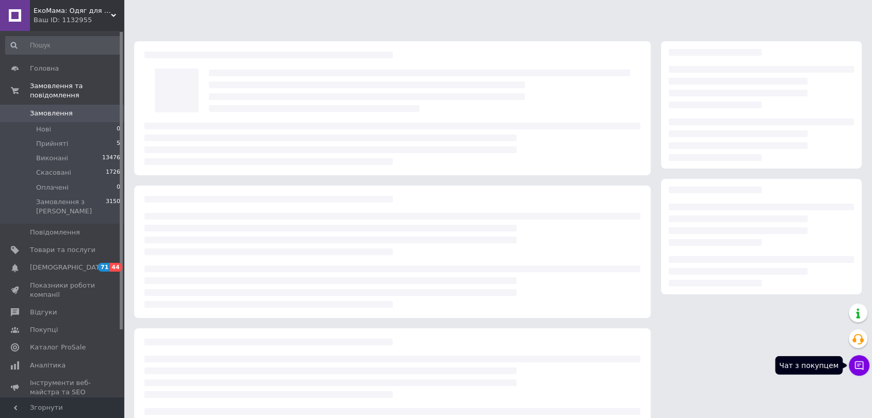
click at [855, 367] on icon at bounding box center [859, 366] width 9 height 9
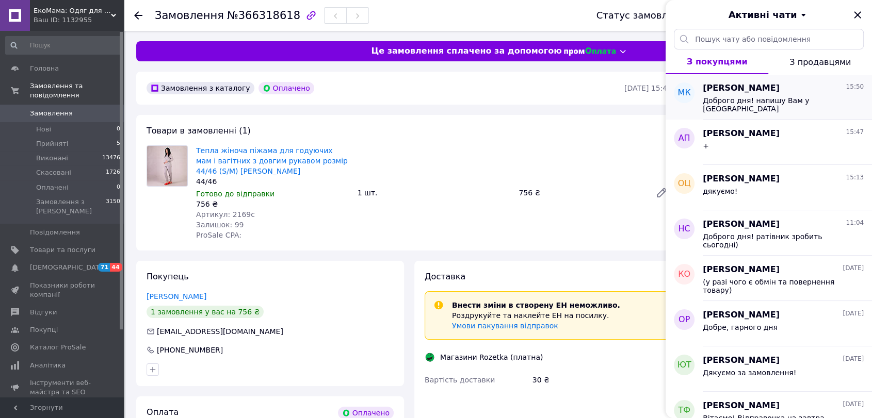
click at [776, 118] on div "Марина Кінаш 15:50 Доброго дня! напишу Вам у вайбер" at bounding box center [786, 96] width 169 height 45
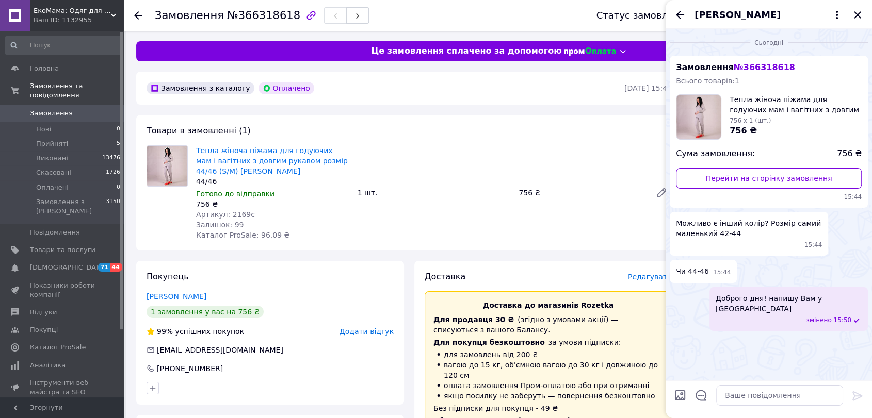
click at [238, 213] on span "Артикул: 2169c" at bounding box center [225, 214] width 59 height 8
copy span "2169c"
click at [288, 157] on link "Тепла жіноча піжама для годуючих мам і вагітних з довгим рукавом розмір 44/46 (…" at bounding box center [272, 160] width 152 height 29
click at [384, 137] on div "Товари в замовленні (1) Тепла жіноча піжама для годуючих мам і вагітних з довги…" at bounding box center [409, 183] width 546 height 136
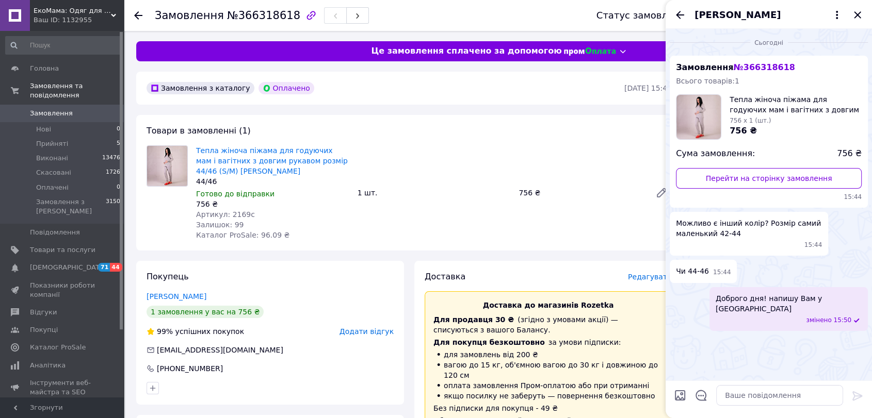
drag, startPoint x: 70, startPoint y: 8, endPoint x: 77, endPoint y: 33, distance: 25.9
click at [70, 8] on span "ЕкоМама: Одяг для вагітних, білизна для годування, сумка у пологовий, одяг для …" at bounding box center [72, 10] width 77 height 9
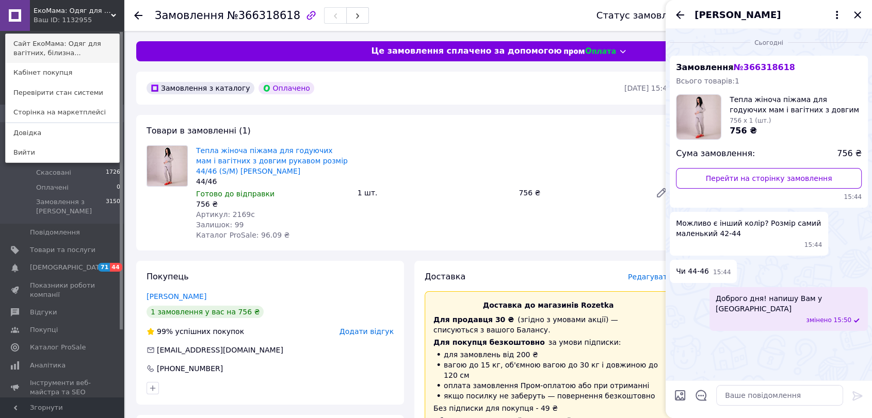
click at [78, 46] on link "Сайт ЕкоМама: Одяг для вагітних, білизна..." at bounding box center [62, 48] width 113 height 29
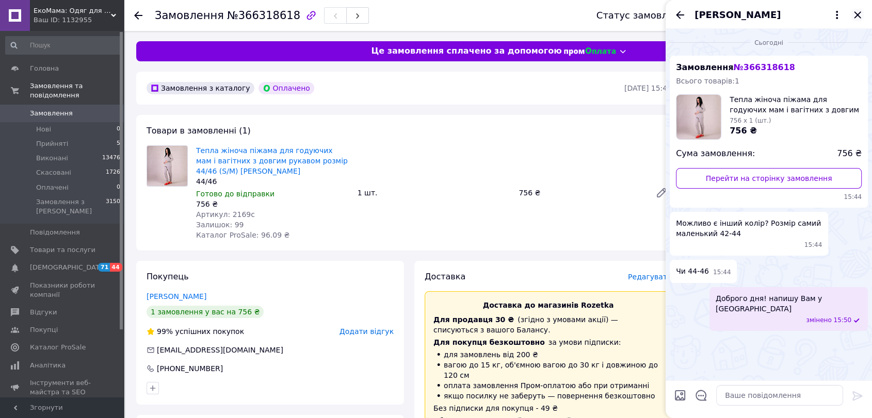
click at [861, 13] on icon "Закрити" at bounding box center [857, 15] width 12 height 12
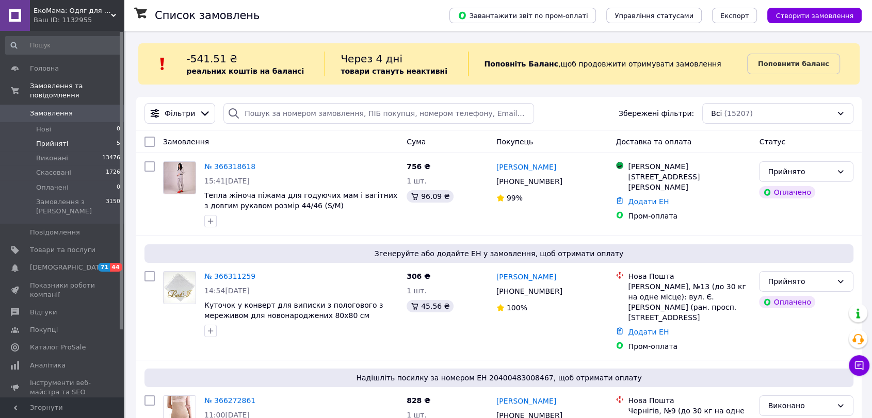
click at [58, 139] on span "Прийняті" at bounding box center [52, 143] width 32 height 9
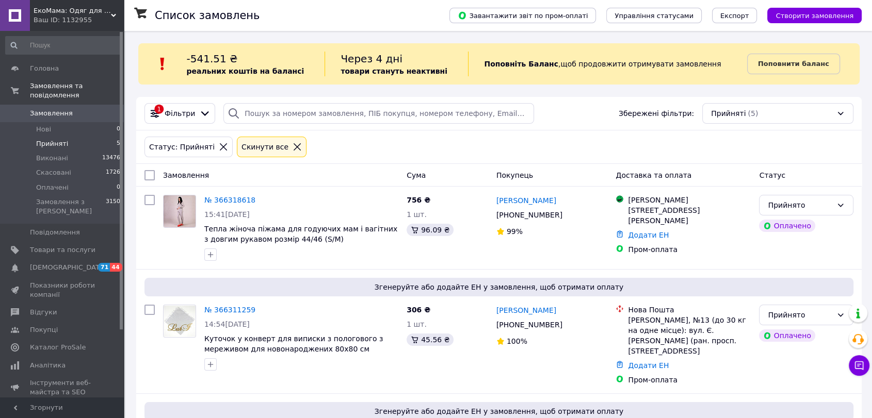
click at [47, 139] on span "Прийняті" at bounding box center [52, 143] width 32 height 9
click at [32, 122] on li "Нові 0" at bounding box center [63, 129] width 126 height 14
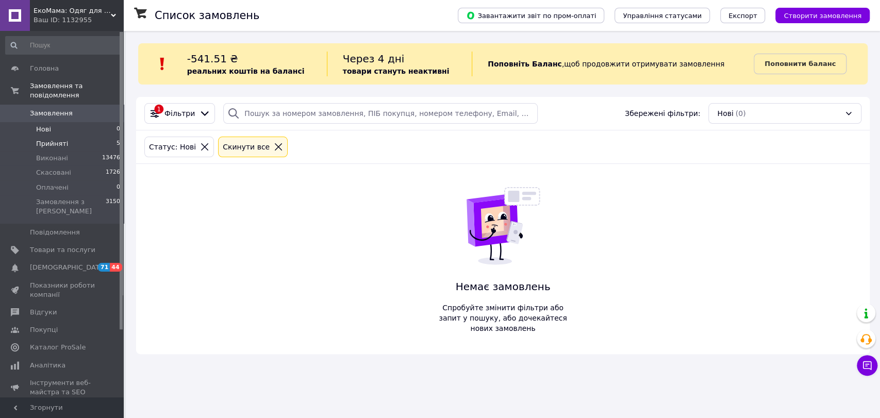
click at [51, 139] on span "Прийняті" at bounding box center [52, 143] width 32 height 9
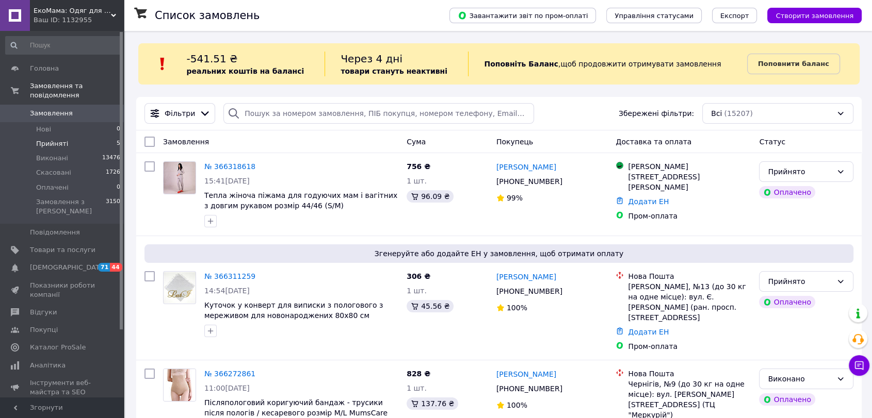
click at [59, 139] on span "Прийняті" at bounding box center [52, 143] width 32 height 9
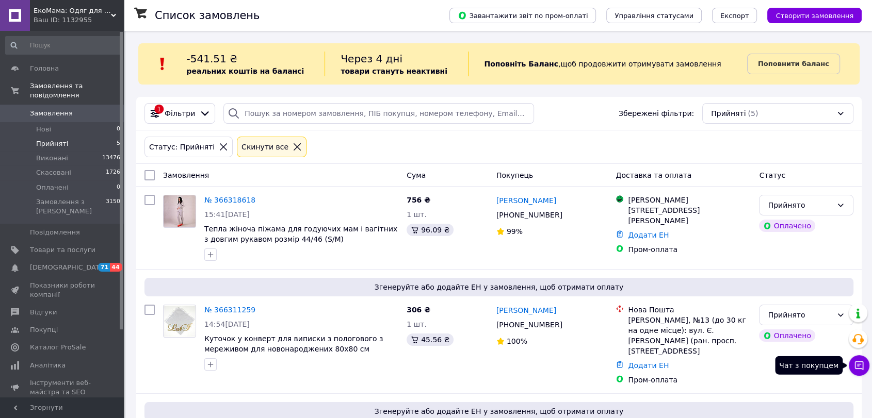
click at [858, 362] on icon at bounding box center [859, 366] width 9 height 9
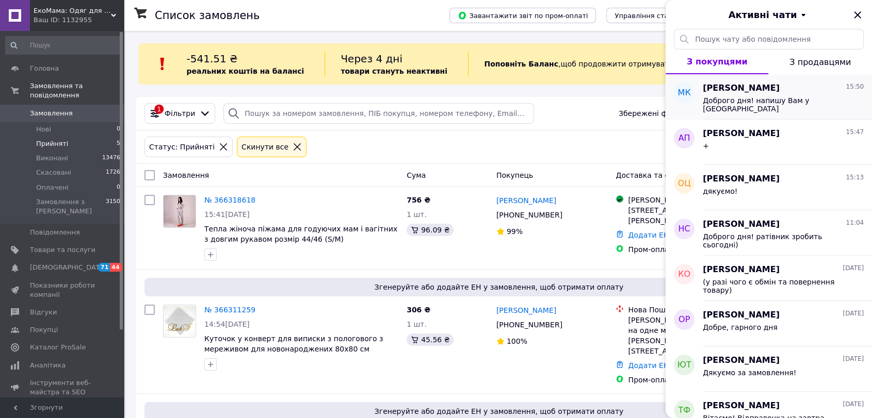
click at [769, 94] on div "Доброго дня! напишу Вам у вайбер" at bounding box center [782, 103] width 161 height 19
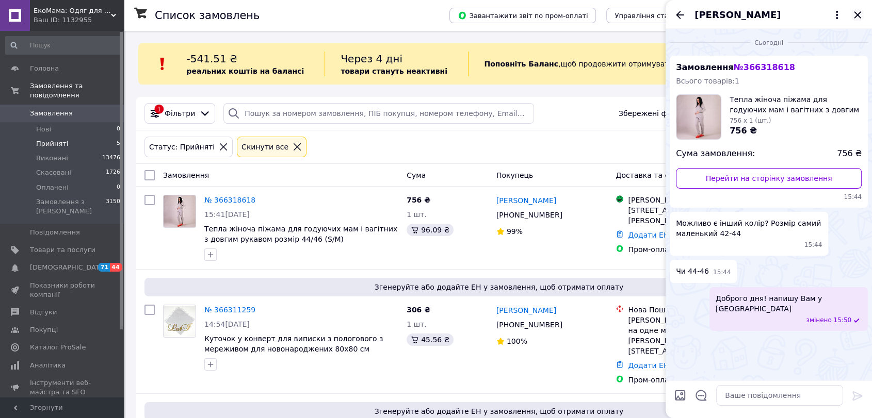
click at [854, 14] on icon "Закрити" at bounding box center [857, 15] width 12 height 12
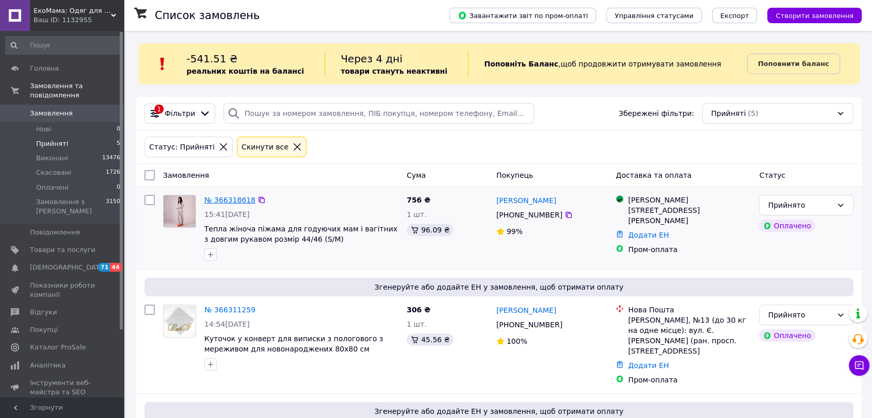
click at [235, 203] on link "№ 366318618" at bounding box center [229, 200] width 51 height 8
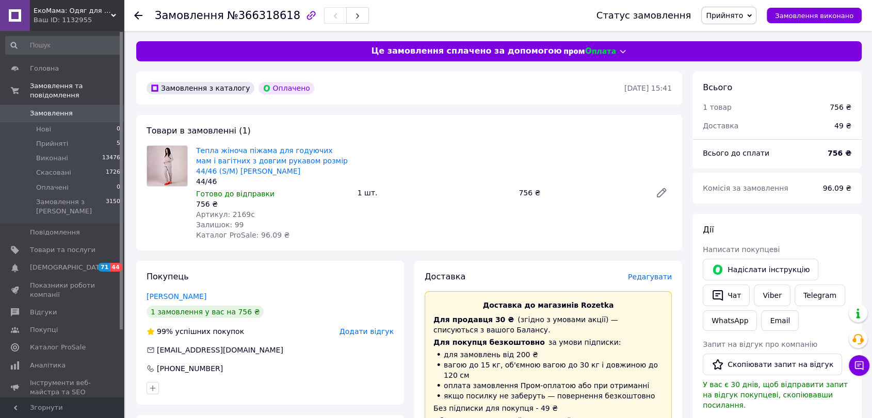
click at [238, 211] on span "Артикул: 2169c" at bounding box center [225, 214] width 59 height 8
copy span "2169c"
click at [69, 245] on span "Товари та послуги" at bounding box center [62, 249] width 65 height 9
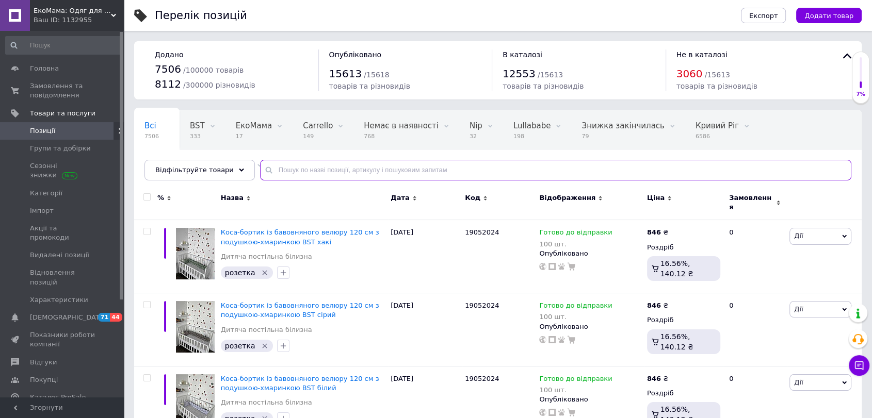
click at [289, 173] on input "text" at bounding box center [555, 170] width 591 height 21
paste input "2169c"
type input "2169"
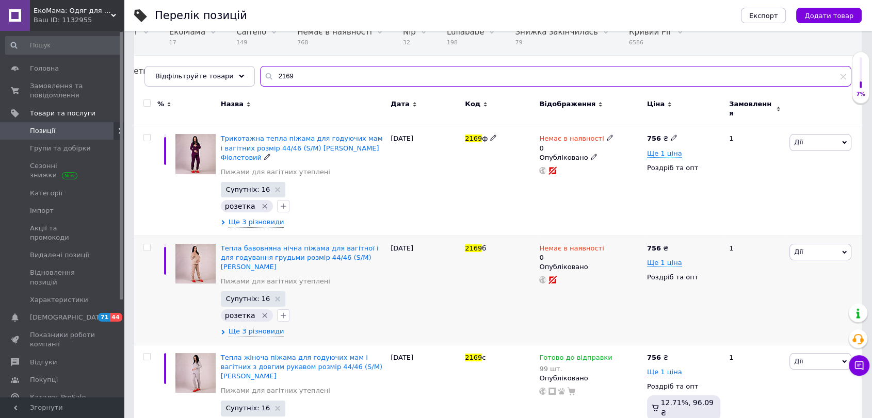
scroll to position [114, 0]
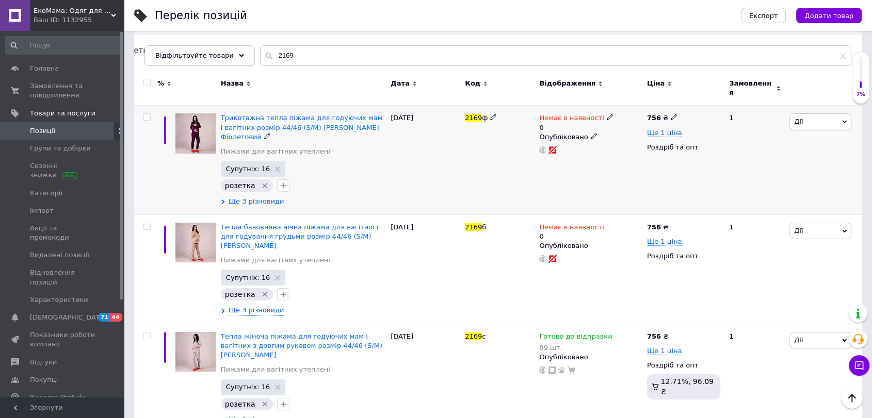
click at [239, 200] on span "Ще 3 різновиди" at bounding box center [256, 201] width 56 height 9
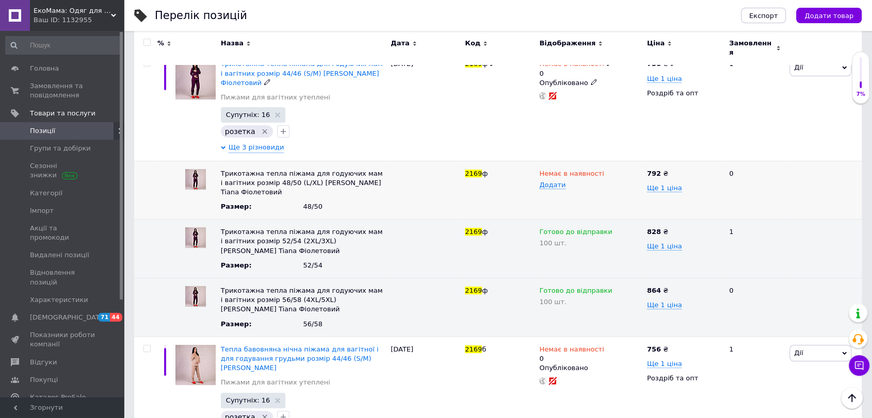
scroll to position [172, 0]
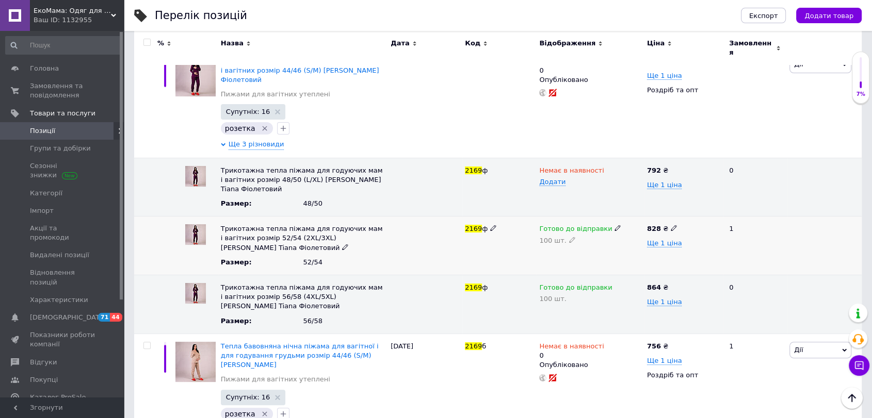
click at [614, 225] on icon at bounding box center [617, 228] width 6 height 6
click at [566, 257] on li "Немає в наявності" at bounding box center [588, 263] width 106 height 14
click at [569, 237] on icon at bounding box center [572, 240] width 6 height 6
click at [542, 240] on input "100" at bounding box center [590, 246] width 103 height 21
type input "0"
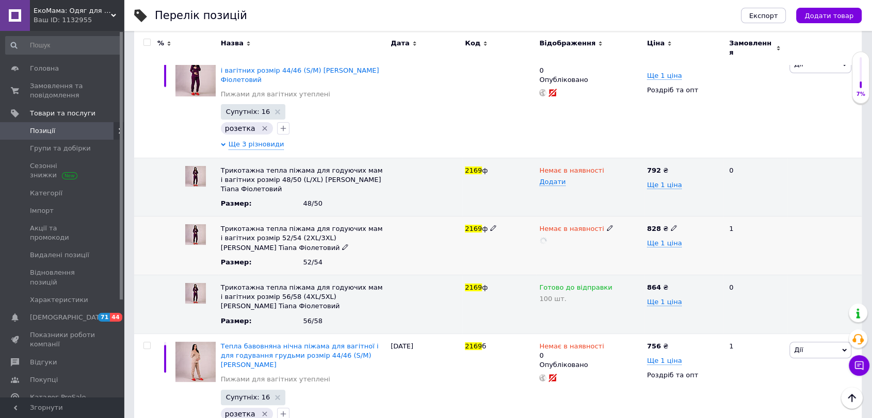
click at [516, 259] on div "2169 ф" at bounding box center [499, 246] width 74 height 59
click at [552, 178] on span "Додати" at bounding box center [552, 182] width 26 height 8
type input "0"
click at [515, 217] on div "2169 ф" at bounding box center [499, 246] width 74 height 59
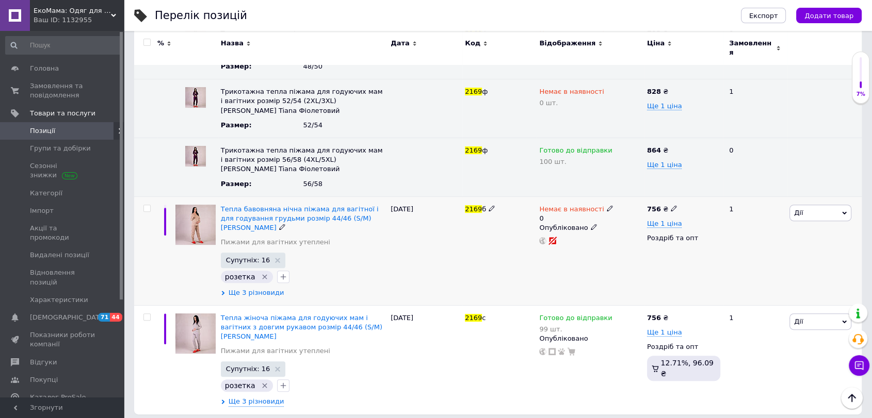
click at [250, 288] on span "Ще 3 різновиди" at bounding box center [256, 292] width 56 height 9
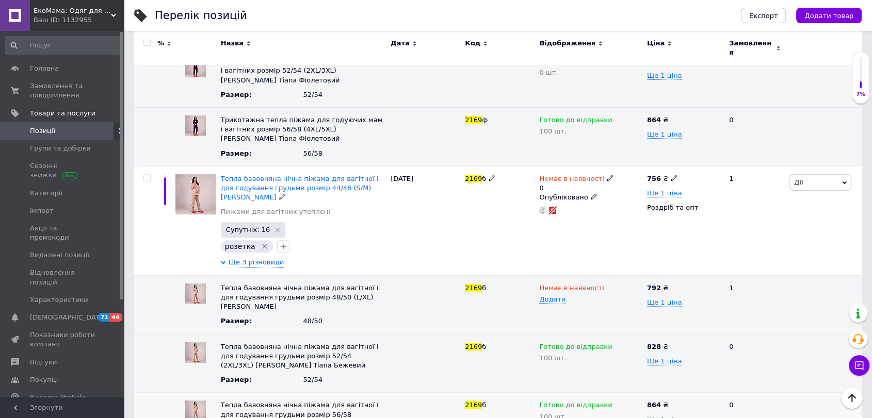
scroll to position [481, 0]
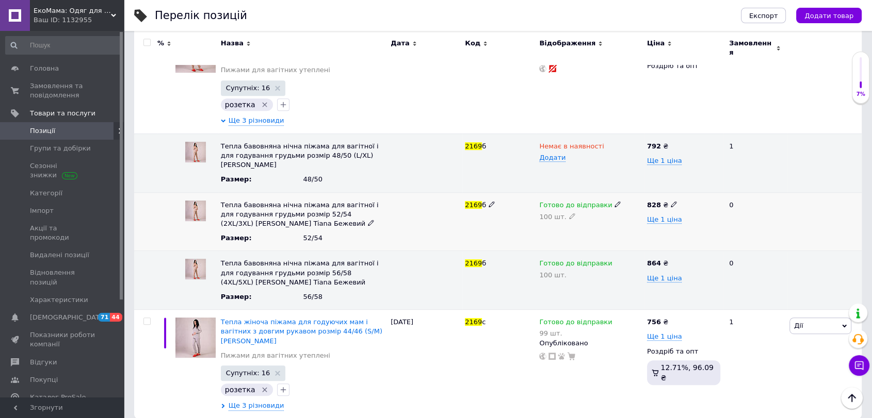
click at [614, 201] on use at bounding box center [617, 204] width 6 height 6
click at [577, 232] on li "Немає в наявності" at bounding box center [588, 239] width 106 height 14
click at [569, 213] on icon at bounding box center [572, 216] width 6 height 6
click at [529, 213] on div "Тепла бавовняна нічна піжама для вагітної і для годування грудьми розмір 52/54 …" at bounding box center [497, 221] width 727 height 59
type input "0"
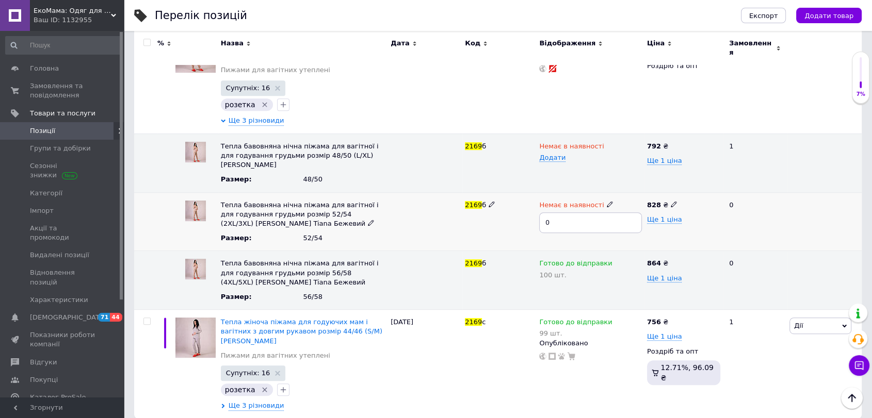
drag, startPoint x: 526, startPoint y: 222, endPoint x: 603, endPoint y: 258, distance: 84.9
click at [526, 223] on div "2169 б" at bounding box center [499, 221] width 74 height 59
click at [614, 259] on icon at bounding box center [617, 262] width 6 height 6
click at [563, 291] on li "Немає в наявності" at bounding box center [588, 298] width 106 height 14
click at [569, 272] on icon at bounding box center [572, 275] width 6 height 6
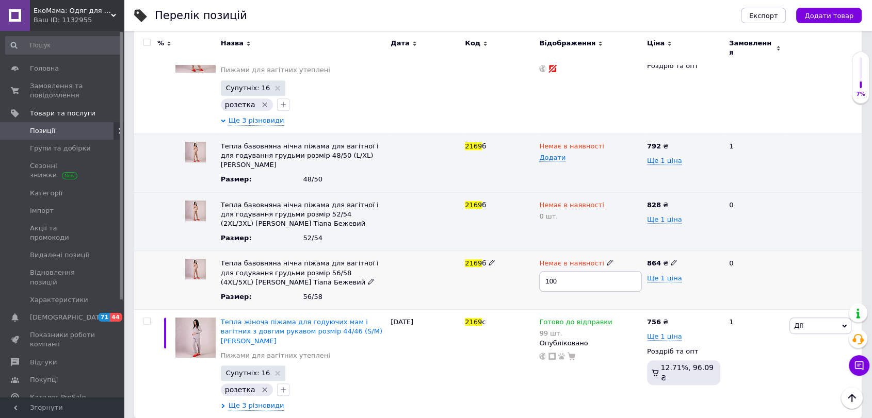
drag, startPoint x: 564, startPoint y: 269, endPoint x: 528, endPoint y: 274, distance: 36.5
click at [528, 272] on div "Тепла бавовняна нічна піжама для вагітної і для годування грудьми розмір 56/58 …" at bounding box center [497, 280] width 727 height 59
type input "0"
click at [522, 284] on div "2169 б" at bounding box center [499, 280] width 74 height 59
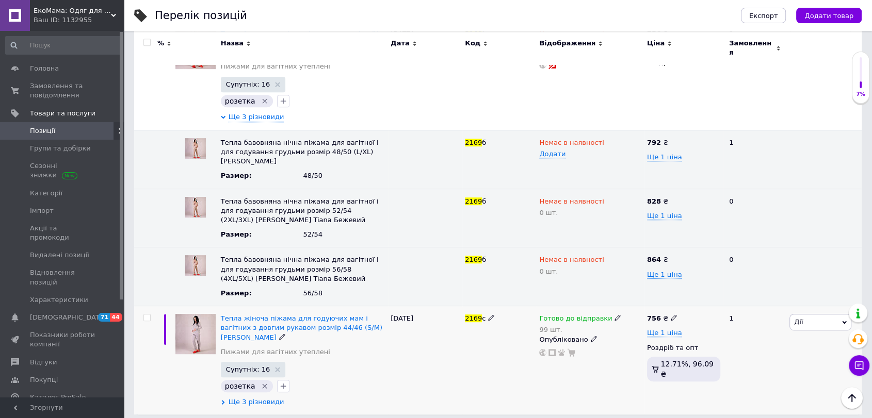
click at [243, 398] on span "Ще 3 різновиди" at bounding box center [256, 402] width 56 height 9
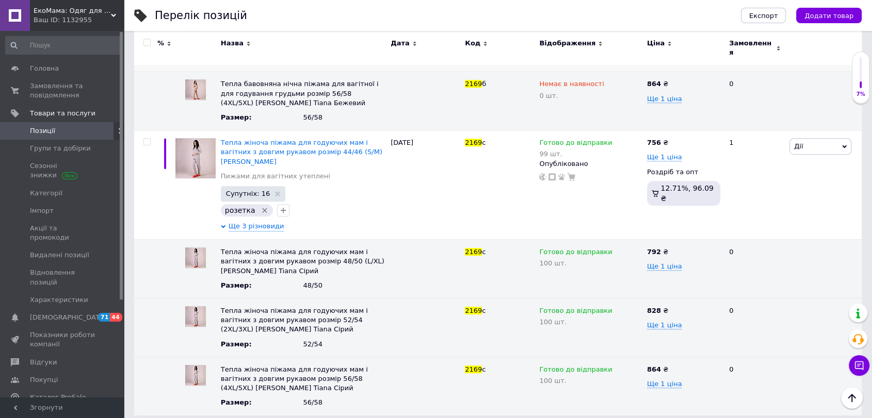
scroll to position [661, 0]
click at [614, 138] on icon at bounding box center [617, 141] width 6 height 6
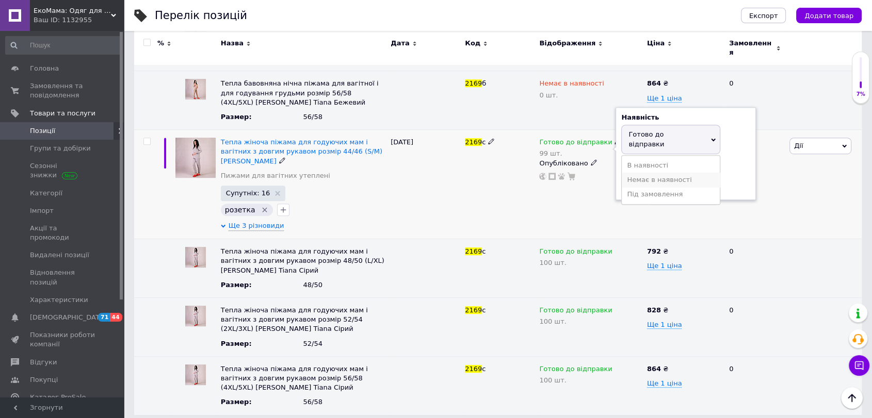
click at [646, 173] on li "Немає в наявності" at bounding box center [670, 180] width 98 height 14
drag, startPoint x: 652, startPoint y: 164, endPoint x: 607, endPoint y: 169, distance: 45.7
click at [610, 169] on div "Готово до відправки 99 шт. Наявність Немає в наявності В наявності Під замовлен…" at bounding box center [590, 159] width 103 height 43
type input "0"
click at [561, 194] on div "Готово до відправки 99 шт. Наявність Немає в наявності В наявності Під замовлен…" at bounding box center [590, 184] width 108 height 109
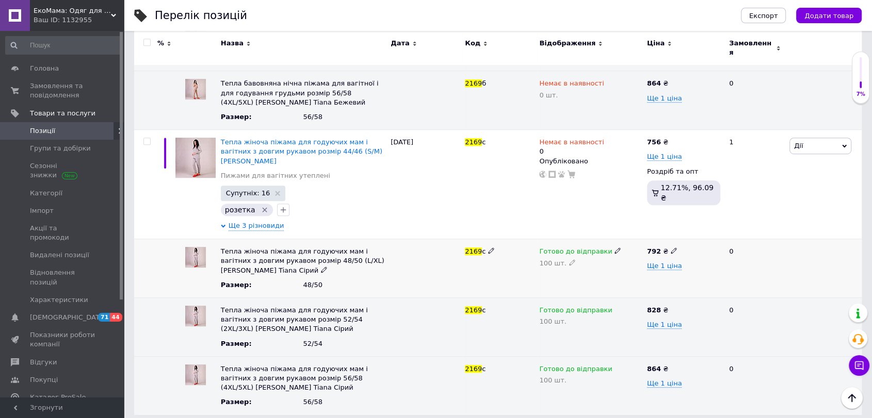
click at [607, 239] on div "Готово до відправки 100 шт." at bounding box center [590, 268] width 108 height 59
click at [614, 248] on icon at bounding box center [617, 251] width 6 height 6
click at [570, 279] on li "Немає в наявності" at bounding box center [588, 286] width 106 height 14
click at [569, 259] on icon at bounding box center [572, 262] width 6 height 6
click at [532, 261] on div "Тепла жіноча піжама для годуючих мам і вагітних з довгим рукавом розмір 48/50 (…" at bounding box center [497, 268] width 727 height 59
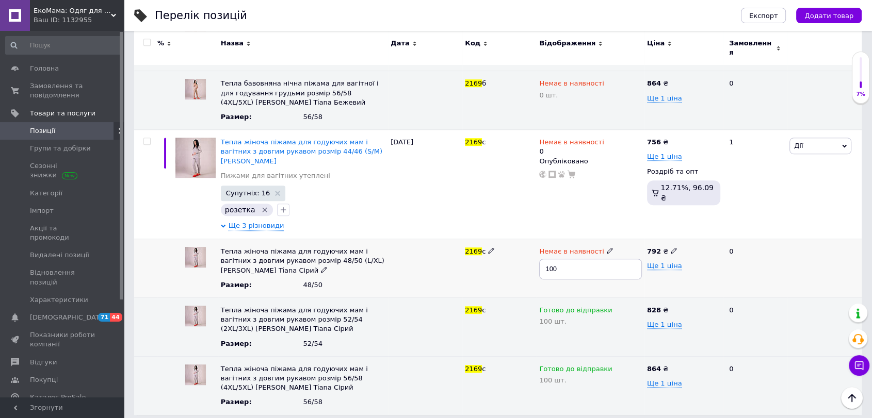
type input "0"
click at [523, 273] on div "2169 c" at bounding box center [499, 268] width 74 height 59
click at [614, 365] on icon at bounding box center [617, 368] width 6 height 6
click at [561, 398] on li "Немає в наявності" at bounding box center [588, 403] width 106 height 14
click at [569, 377] on icon at bounding box center [572, 380] width 6 height 6
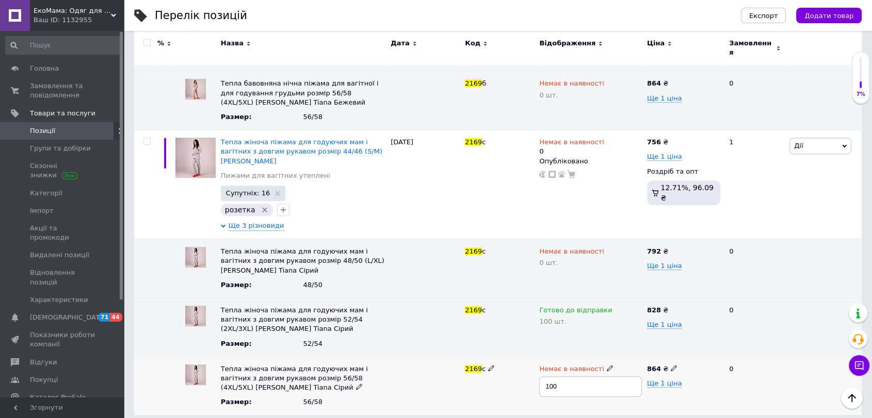
drag, startPoint x: 563, startPoint y: 375, endPoint x: 545, endPoint y: 380, distance: 18.6
click at [547, 380] on input "100" at bounding box center [590, 386] width 103 height 21
type input "0"
click at [531, 391] on div "2169 c" at bounding box center [499, 385] width 74 height 58
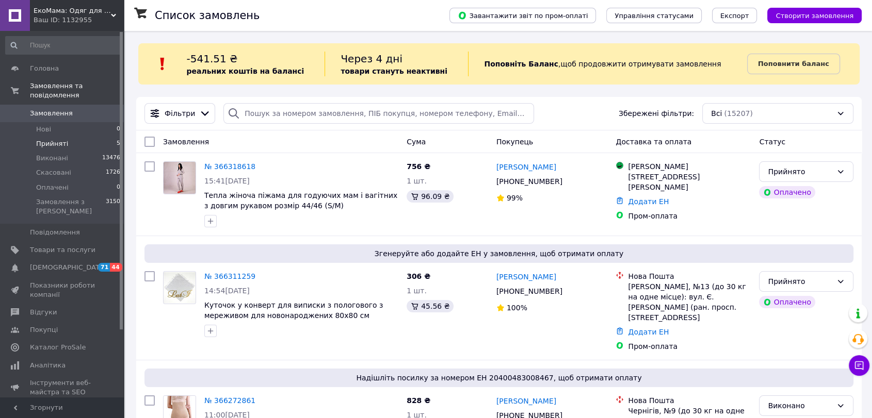
click at [69, 137] on li "Прийняті 5" at bounding box center [63, 144] width 126 height 14
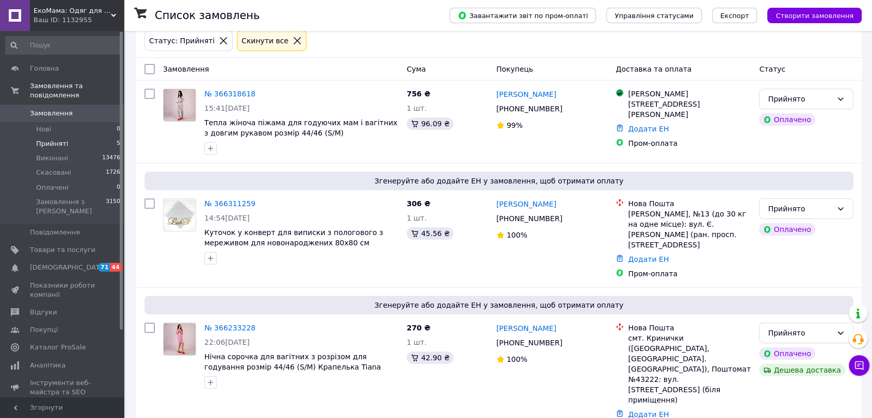
scroll to position [114, 0]
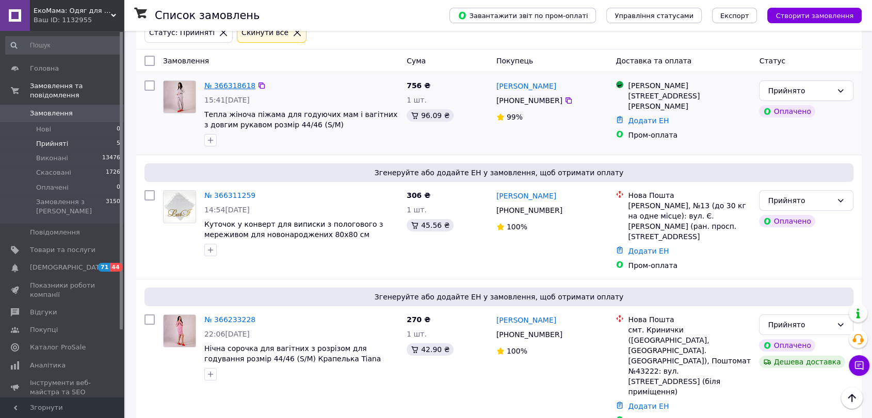
click at [229, 82] on link "№ 366318618" at bounding box center [229, 85] width 51 height 8
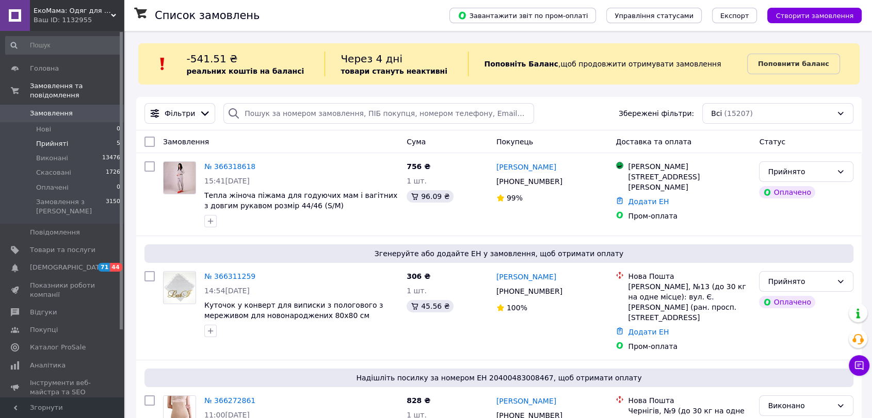
click at [54, 139] on span "Прийняті" at bounding box center [52, 143] width 32 height 9
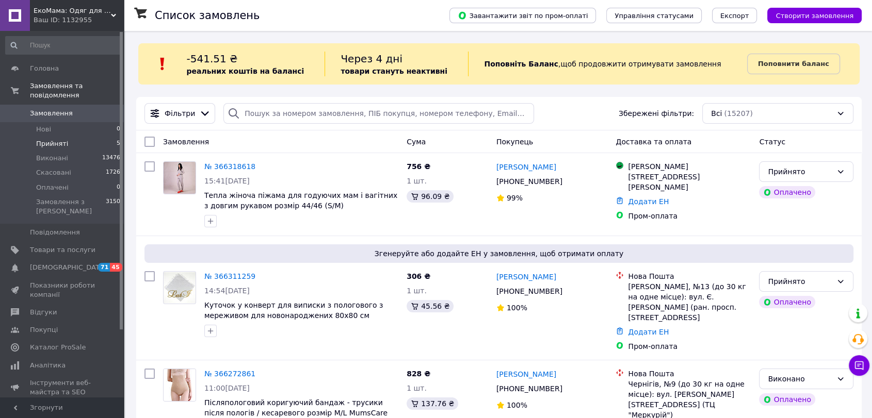
click at [56, 139] on span "Прийняті" at bounding box center [52, 143] width 32 height 9
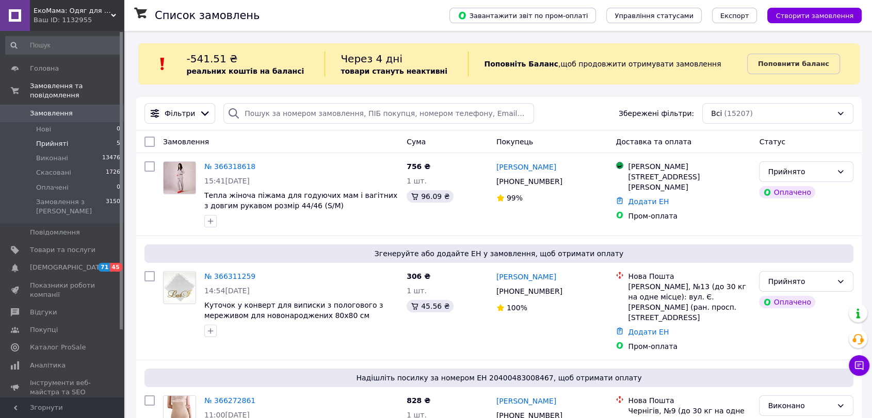
click at [74, 137] on li "Прийняті 5" at bounding box center [63, 144] width 126 height 14
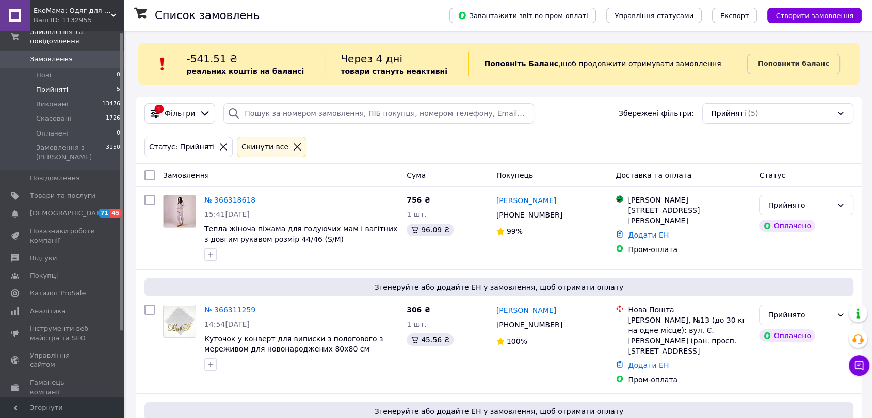
scroll to position [57, 0]
